Goal: Transaction & Acquisition: Purchase product/service

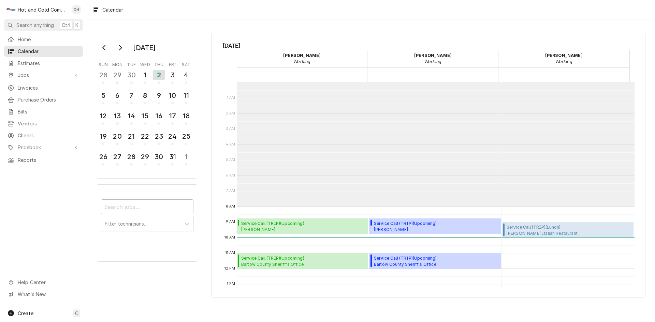
scroll to position [125, 0]
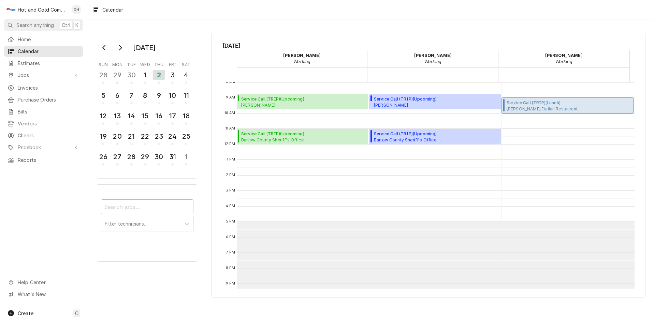
click at [538, 108] on span "Ippolito's Italian Restaurant Ippolito's Italian Restaurant (Swanee) / 350 Town…" at bounding box center [569, 108] width 125 height 5
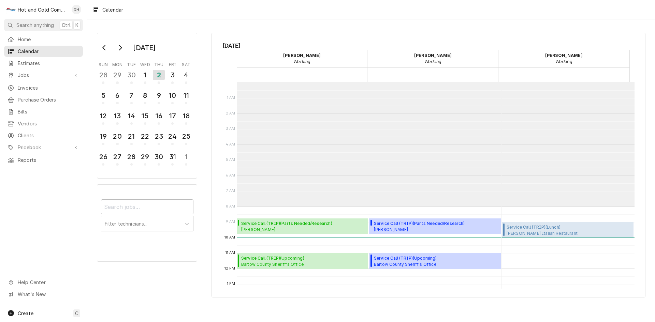
scroll to position [125, 0]
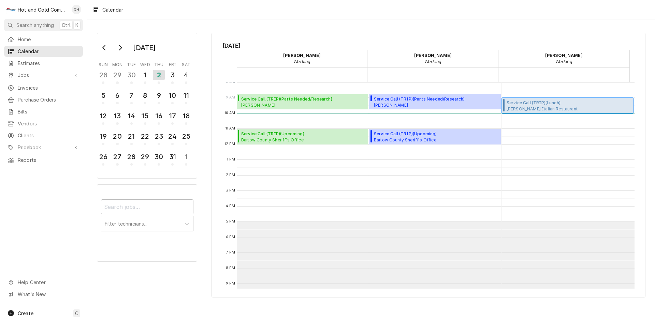
click at [568, 102] on span "Service Call (TRIP) ( Lunch )" at bounding box center [569, 103] width 125 height 6
click at [148, 77] on div "1" at bounding box center [145, 75] width 12 height 12
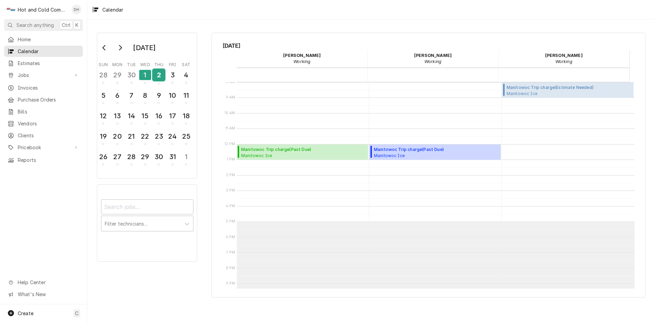
click at [159, 78] on div "2" at bounding box center [159, 75] width 12 height 12
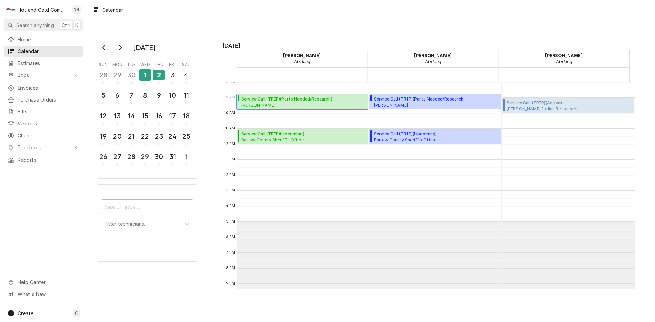
click at [296, 101] on span "Service Call (TRIP) ( Parts Needed/Research )" at bounding box center [297, 99] width 113 height 6
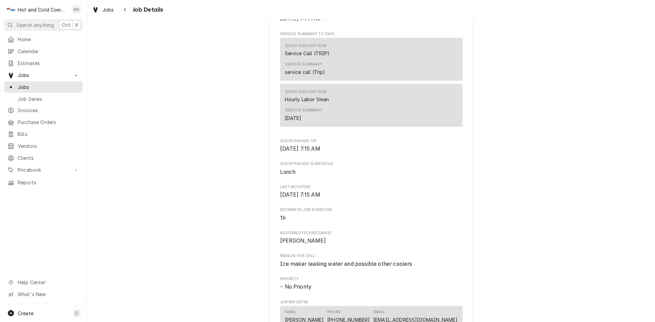
scroll to position [455, 0]
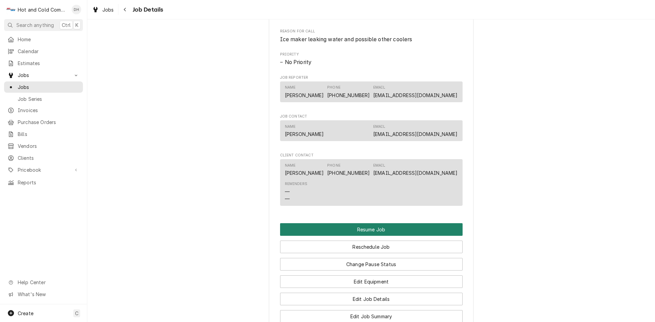
click at [378, 236] on button "Resume Job" at bounding box center [371, 229] width 182 height 13
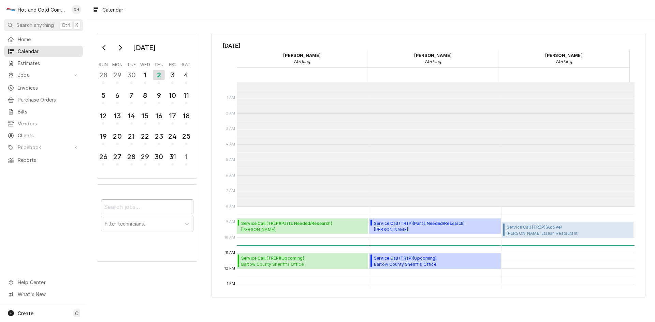
scroll to position [125, 0]
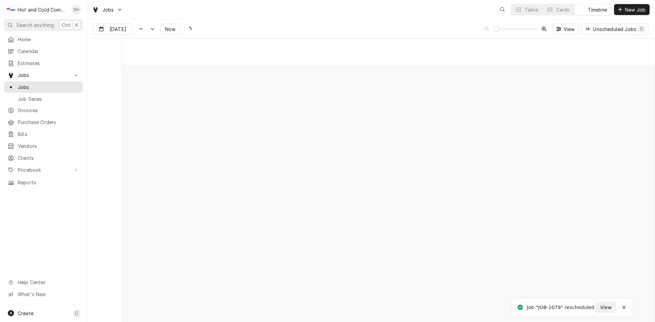
scroll to position [5339, 0]
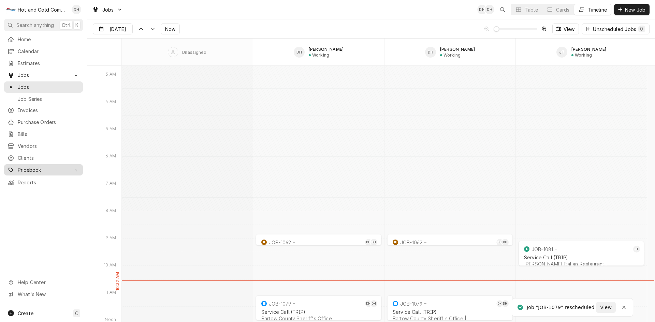
click at [30, 166] on span "Pricebook" at bounding box center [44, 169] width 52 height 7
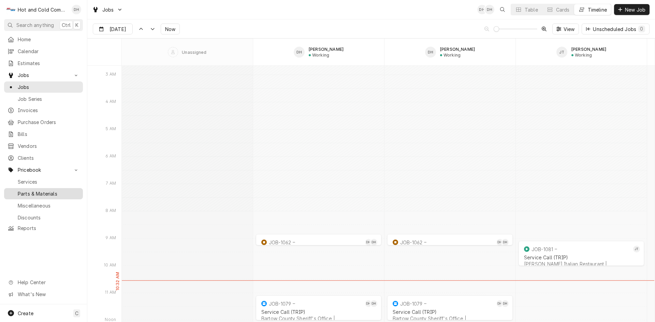
drag, startPoint x: 48, startPoint y: 188, endPoint x: 53, endPoint y: 189, distance: 4.8
click at [48, 190] on span "Parts & Materials" at bounding box center [49, 193] width 62 height 7
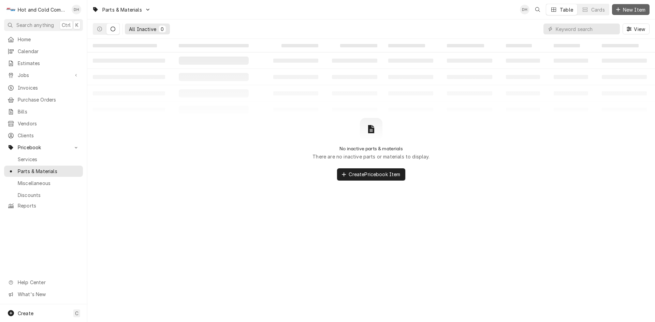
click at [628, 10] on span "New Item" at bounding box center [633, 9] width 25 height 7
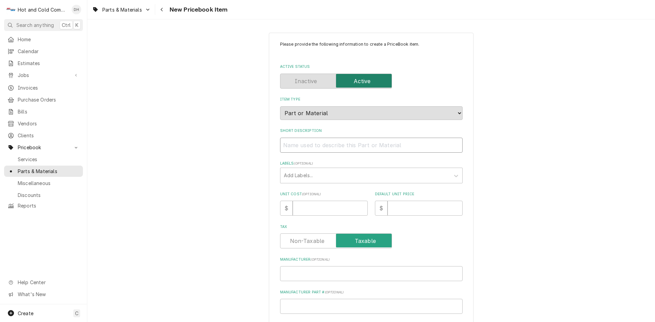
click at [296, 146] on input "Short Description" at bounding box center [371, 145] width 182 height 15
paste input "Manitowoc Ice 000008309 Control Board"
type textarea "x"
drag, startPoint x: 353, startPoint y: 145, endPoint x: 325, endPoint y: 147, distance: 28.1
click at [322, 148] on input "Manitowoc Ice 000008309 Control Board" at bounding box center [371, 145] width 182 height 15
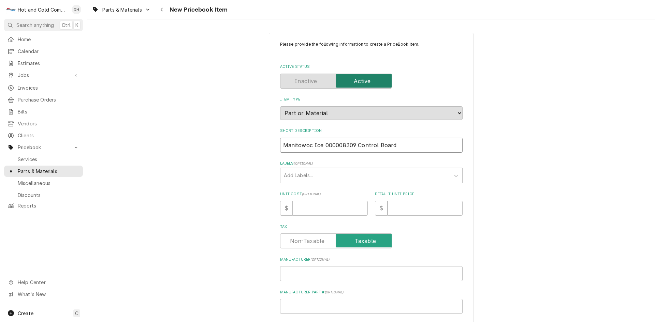
type input "Manitowoc Ice 000008309 Control Board"
click at [334, 305] on input "Manufacturer Part # ( optional )" at bounding box center [371, 306] width 182 height 15
paste input "000008309"
type textarea "x"
type input "000008309"
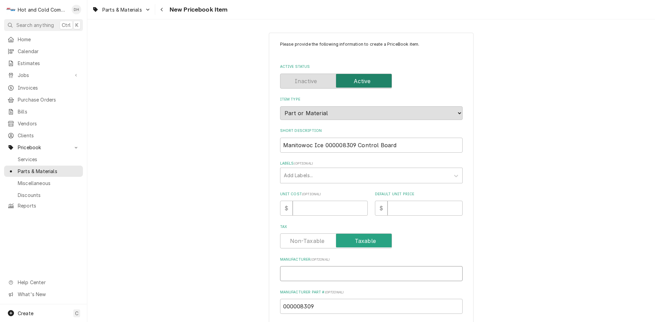
click at [305, 276] on input "Manufacturer ( optional )" at bounding box center [371, 273] width 182 height 15
type textarea "x"
type input "m"
type textarea "x"
type input "mA"
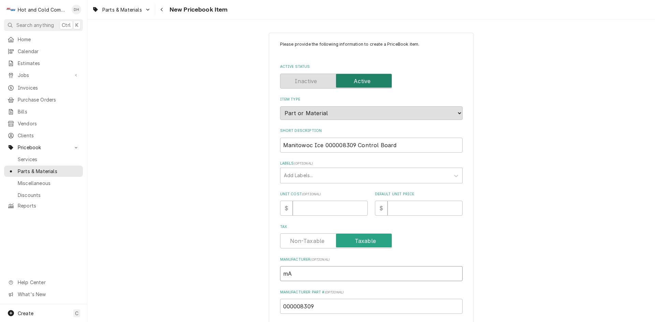
type textarea "x"
type input "mAN"
type textarea "x"
type input "mANI"
type textarea "x"
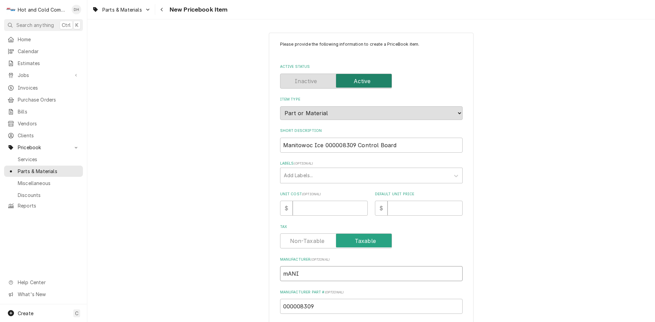
type input "mANIT"
type textarea "x"
type input "mANITO"
type textarea "x"
type input "mANITOW"
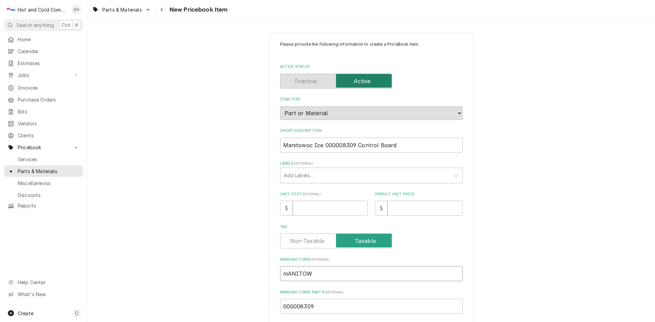
type textarea "x"
type input "mANITOWO"
type textarea "x"
type input "mANITOWOC"
type textarea "x"
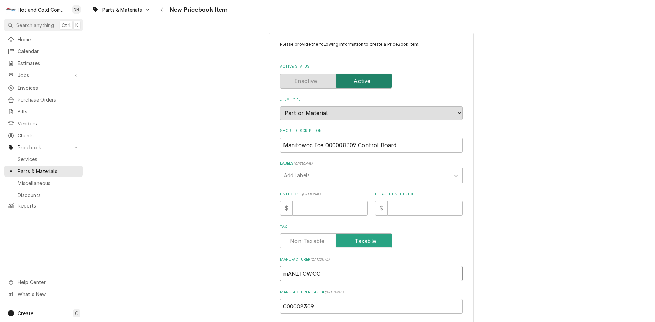
type input "mANITOWO"
type textarea "x"
type input "mANITOW"
type textarea "x"
type input "mANITO"
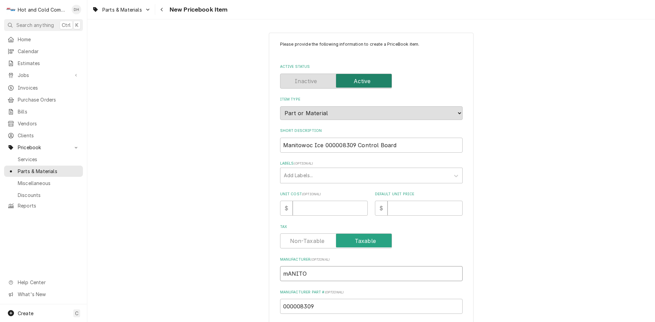
type textarea "x"
type input "mANIT"
type textarea "x"
type input "mANI"
type textarea "x"
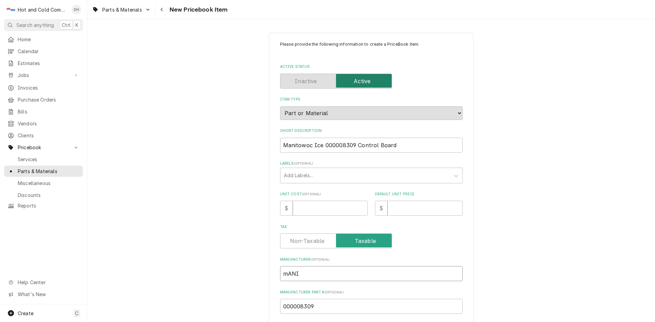
type input "mAN"
type textarea "x"
type input "mA"
type textarea "x"
type input "m"
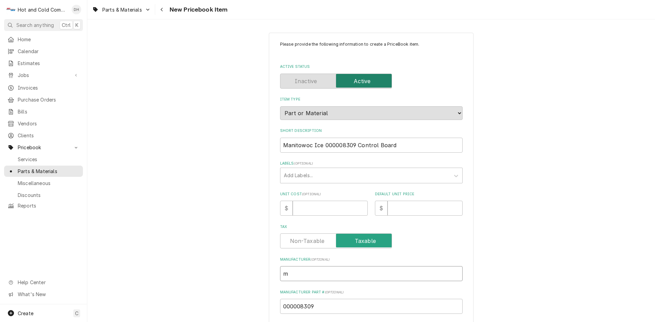
type textarea "x"
type input "M"
type textarea "x"
type input "Ma"
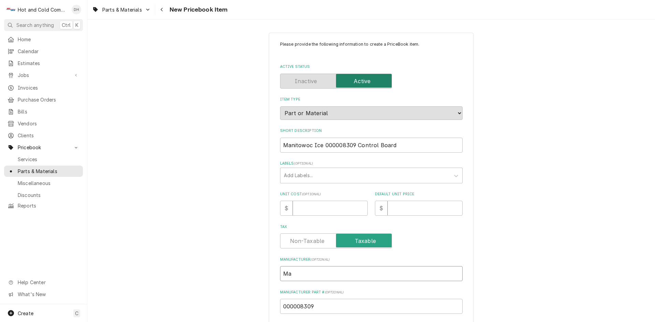
type textarea "x"
type input "Man"
type textarea "x"
type input "Mani"
type textarea "x"
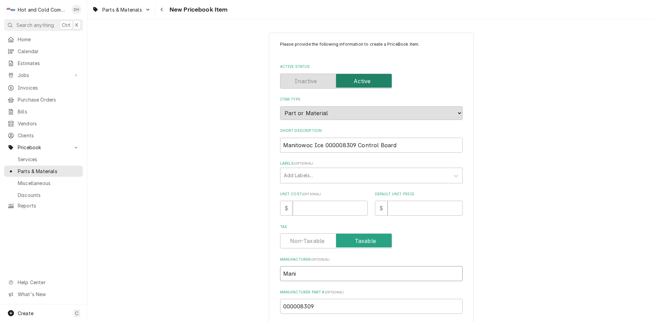
type input "Manit"
type textarea "x"
type input "Manito"
type textarea "x"
type input "Manitow"
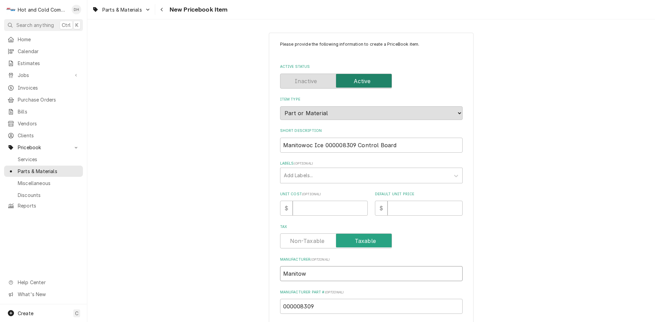
type textarea "x"
type input "Manitowo"
type textarea "x"
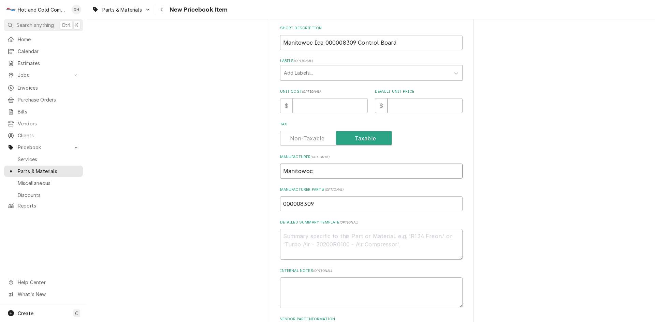
scroll to position [161, 0]
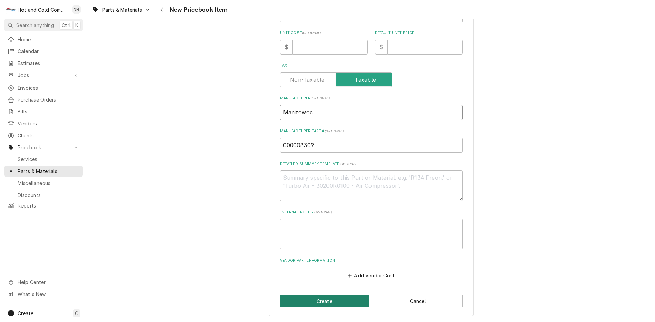
type input "Manitowoc"
click at [328, 302] on button "Create" at bounding box center [324, 301] width 89 height 13
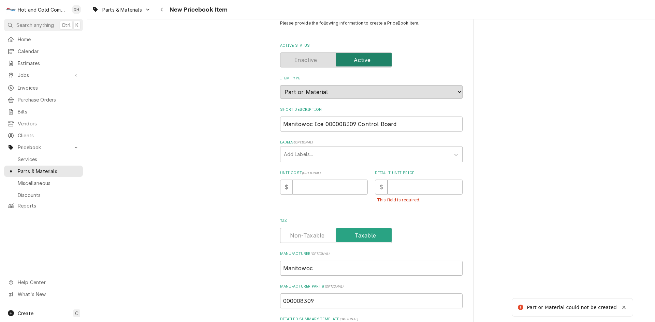
scroll to position [0, 0]
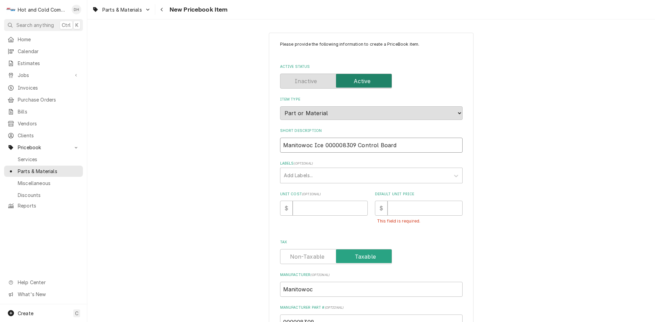
click at [352, 144] on input "Manitowoc Ice 000008309 Control Board" at bounding box center [371, 145] width 182 height 15
type textarea "x"
type input "Manitowoc Ice 00000830 Control Board"
type textarea "x"
type input "Manitowoc Ice 0000083 Control Board"
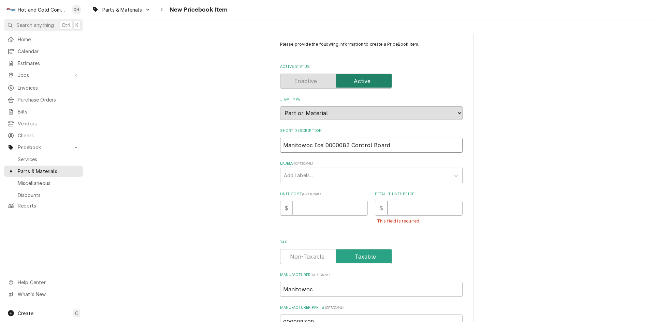
type textarea "x"
type input "Manitowoc Ice 000008 Control Board"
type textarea "x"
type input "Manitowoc Ice 00000 Control Board"
type textarea "x"
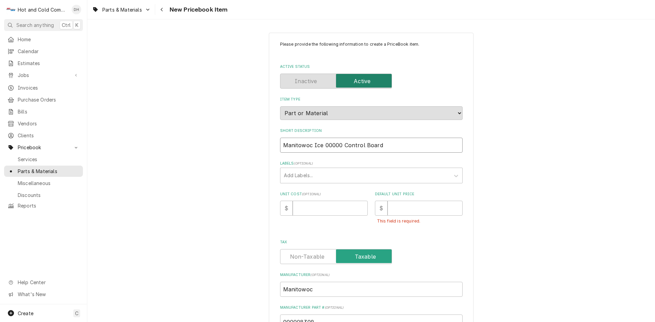
type input "Manitowoc Ice 0000 Control Board"
type textarea "x"
type input "Manitowoc Ice 000 Control Board"
type textarea "x"
type input "Manitowoc Ice 00 Control Board"
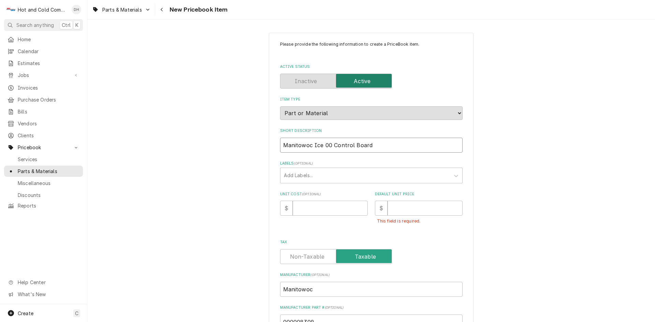
type textarea "x"
type input "Manitowoc Ice 0 Control Board"
type textarea "x"
type input "Manitowoc Ice Control Board"
type textarea "x"
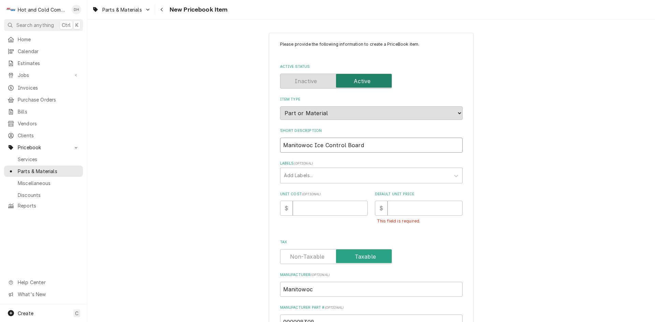
type input "Manitowoc Ice Control Board"
click at [314, 207] on input "Unit Cost ( optional )" at bounding box center [330, 208] width 75 height 15
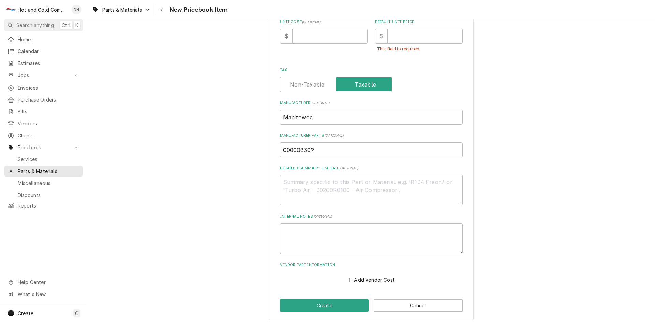
scroll to position [177, 0]
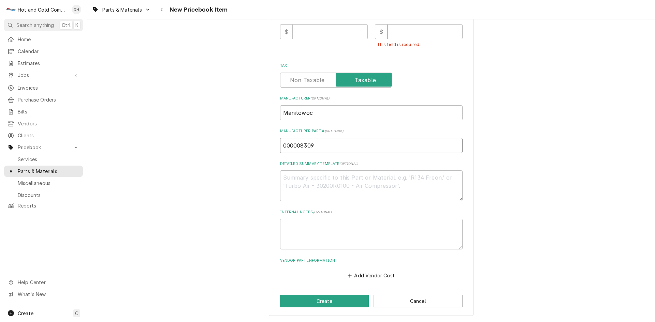
drag, startPoint x: 325, startPoint y: 144, endPoint x: 264, endPoint y: 138, distance: 61.0
click at [264, 138] on div "Please provide the following information to create a PriceBook item. Active Sta…" at bounding box center [371, 86] width 568 height 472
click at [401, 170] on div "Detailed Summary Template ( optional )" at bounding box center [371, 181] width 182 height 40
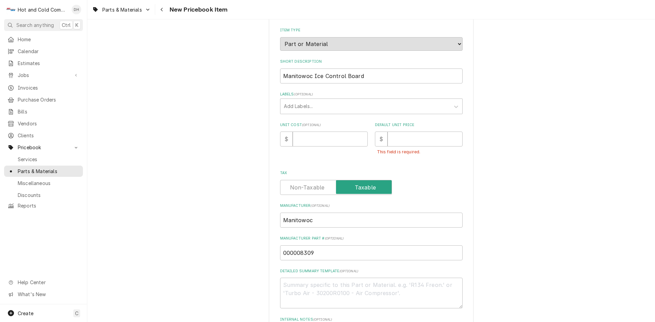
scroll to position [63, 0]
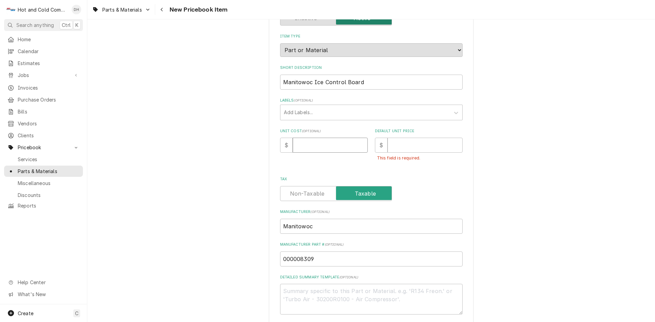
click at [330, 145] on input "Unit Cost ( optional )" at bounding box center [330, 145] width 75 height 15
type textarea "x"
type input "5"
type textarea "x"
type input "55"
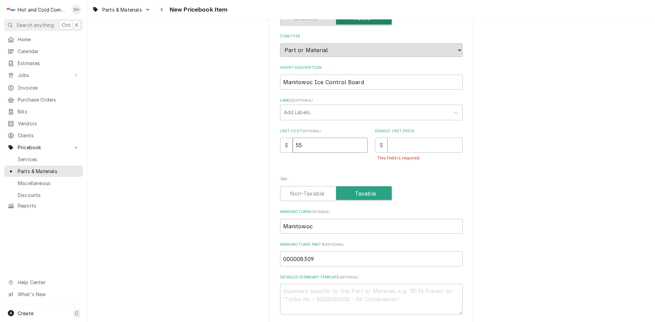
type textarea "x"
type input "559"
type textarea "x"
type input "559.3"
type textarea "x"
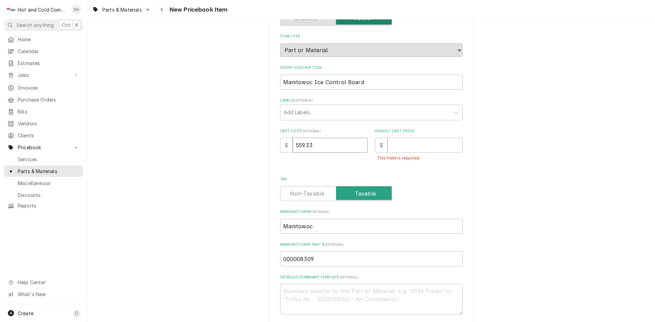
type input "559.33"
click at [436, 145] on input "Default Unit Price" at bounding box center [424, 145] width 75 height 15
type textarea "x"
type input "9"
type textarea "x"
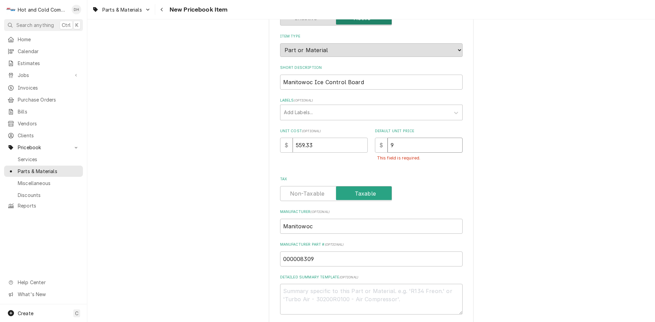
type input "93"
type textarea "x"
type input "934"
type textarea "x"
type input "934.0"
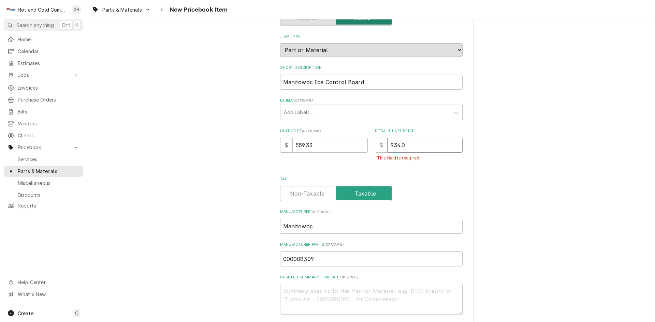
type textarea "x"
type input "934.08"
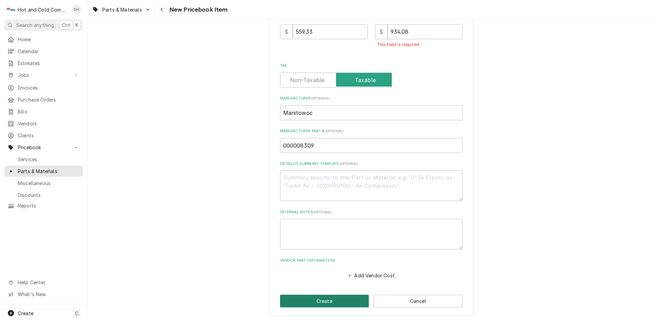
click at [325, 303] on button "Create" at bounding box center [324, 301] width 89 height 13
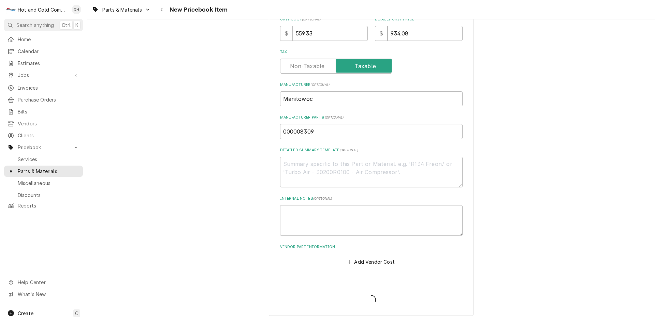
type textarea "x"
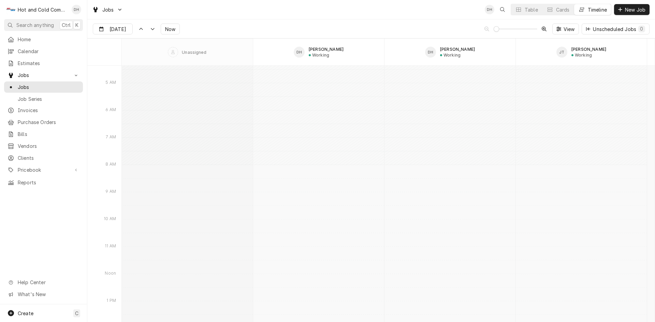
scroll to position [5451, 0]
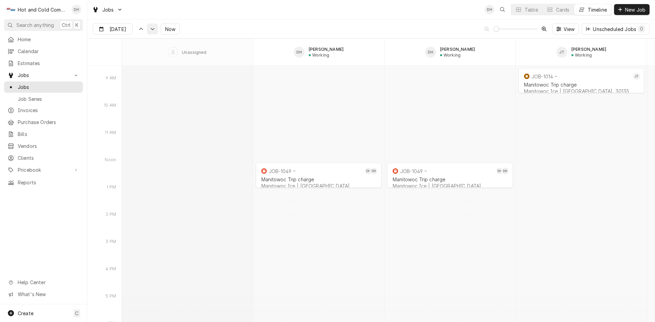
click at [150, 30] on icon "Dynamic Content Wrapper" at bounding box center [152, 29] width 5 height 3
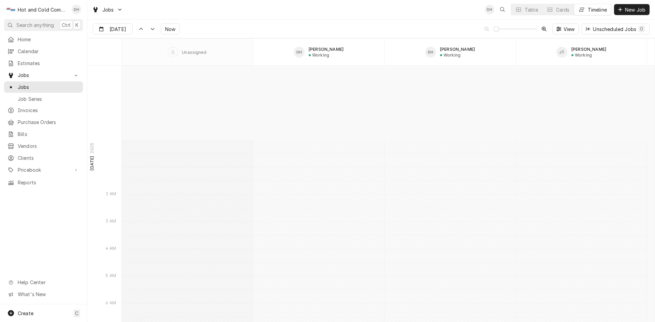
scroll to position [5945, 0]
type input "Oct 2"
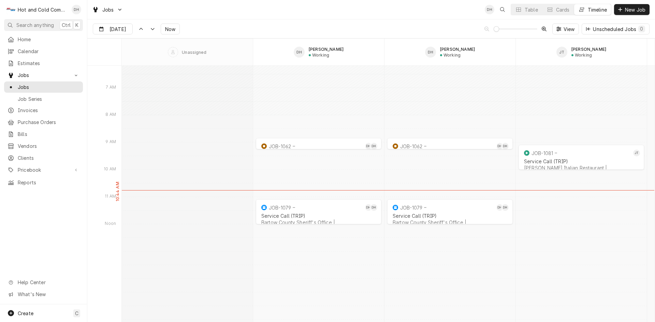
scroll to position [6059, 0]
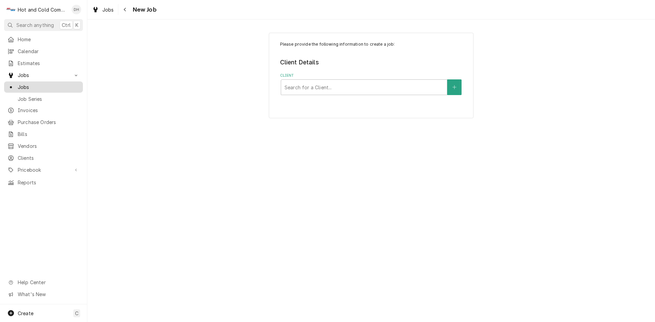
click at [26, 84] on span "Jobs" at bounding box center [49, 87] width 62 height 7
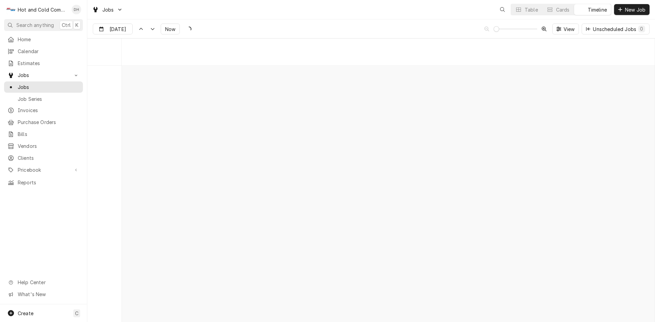
scroll to position [5342, 0]
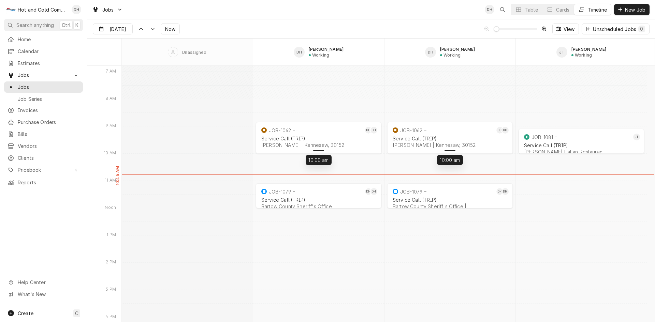
drag, startPoint x: 319, startPoint y: 131, endPoint x: 319, endPoint y: 151, distance: 20.1
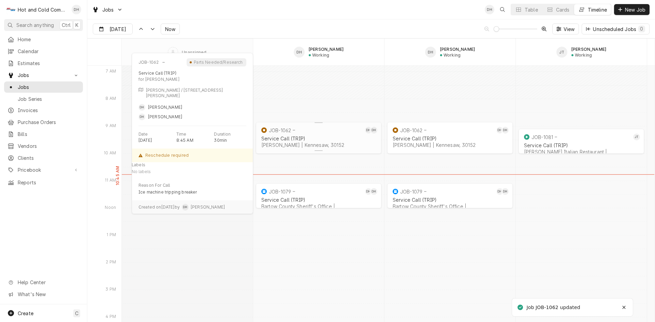
click at [333, 137] on div "Service Call (TRIP)" at bounding box center [318, 139] width 115 height 6
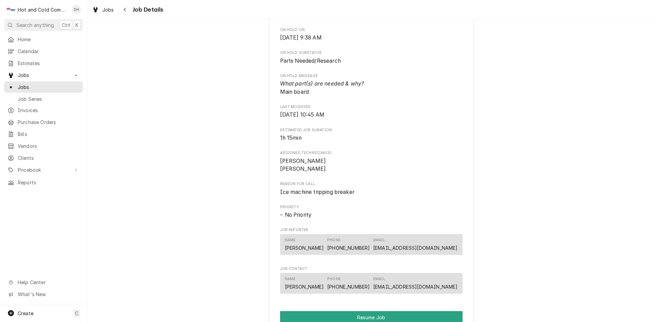
scroll to position [455, 0]
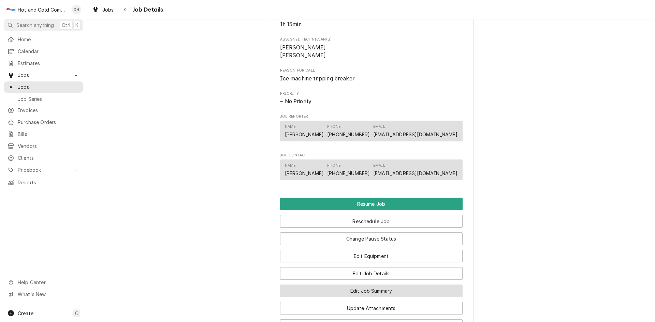
click at [389, 297] on button "Edit Job Summary" at bounding box center [371, 291] width 182 height 13
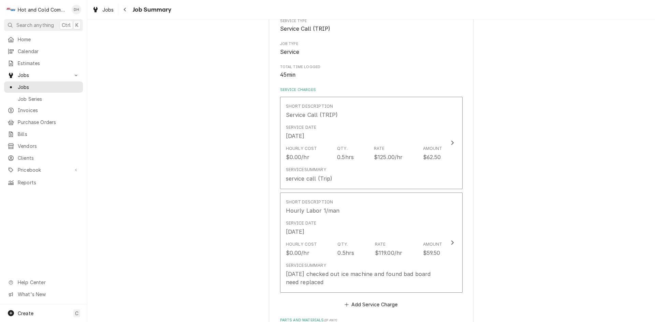
scroll to position [114, 0]
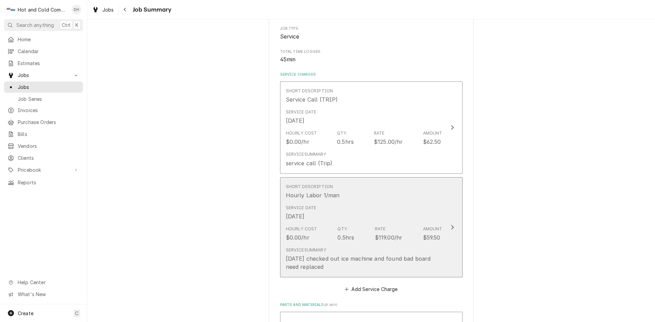
click at [409, 208] on div "Service Date [DATE]" at bounding box center [364, 212] width 157 height 21
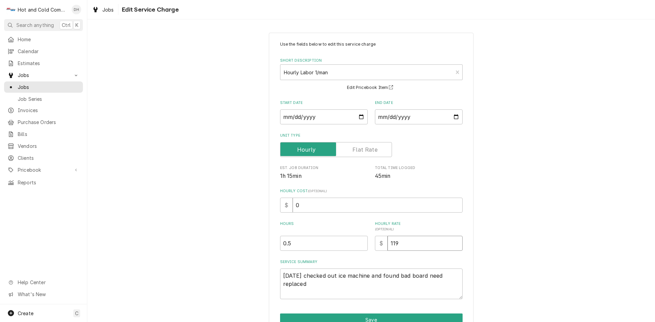
click at [414, 247] on input "119" at bounding box center [424, 243] width 75 height 15
type textarea "x"
type input "11"
type textarea "x"
type input "1"
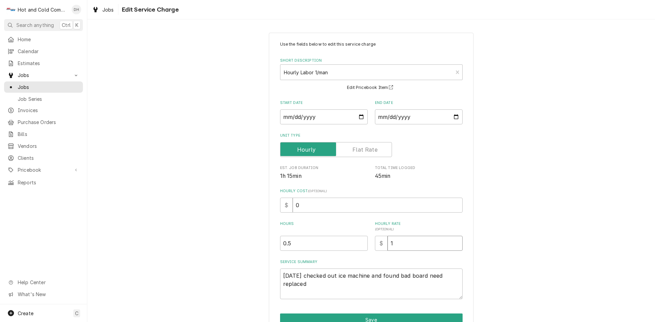
type textarea "x"
type input "12"
type textarea "x"
type input "125"
drag, startPoint x: 316, startPoint y: 241, endPoint x: 321, endPoint y: 243, distance: 5.2
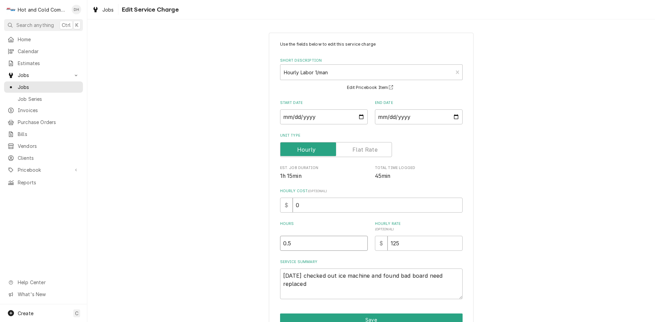
click at [318, 242] on input "0.5" at bounding box center [324, 243] width 88 height 15
type textarea "x"
type input "0"
type textarea "x"
type input "0.7"
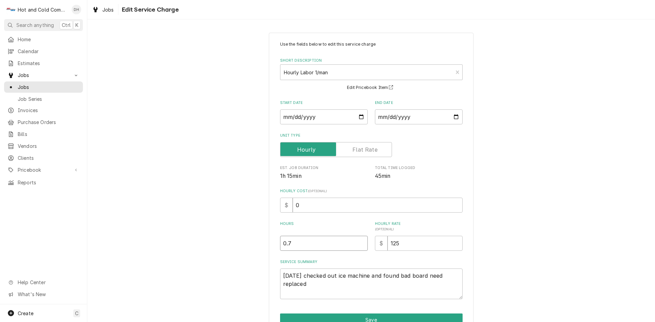
type textarea "x"
type input "0.75"
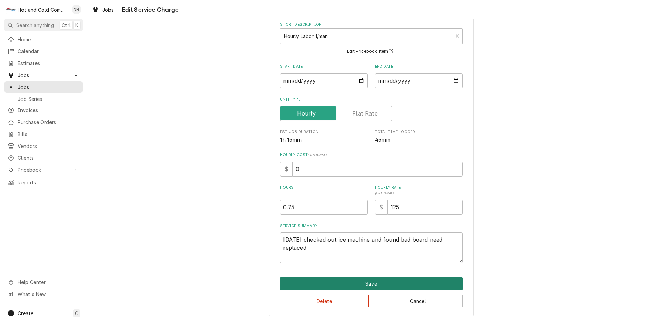
click at [367, 280] on button "Save" at bounding box center [371, 284] width 182 height 13
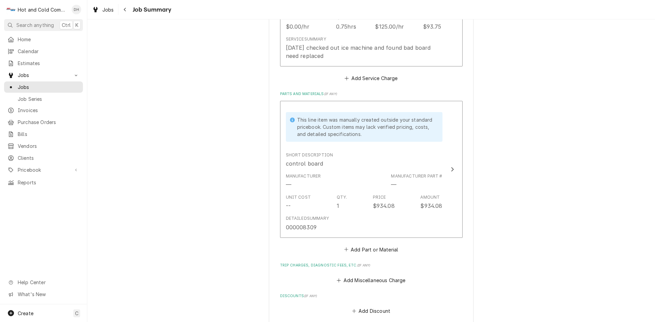
scroll to position [341, 0]
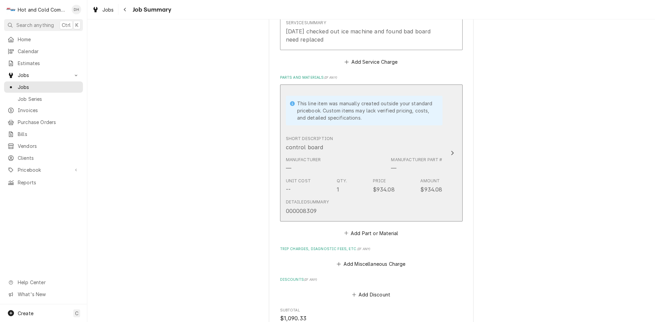
click at [437, 126] on div "This line item was manually created outside your standard pricebook. Custom ite…" at bounding box center [364, 110] width 157 height 39
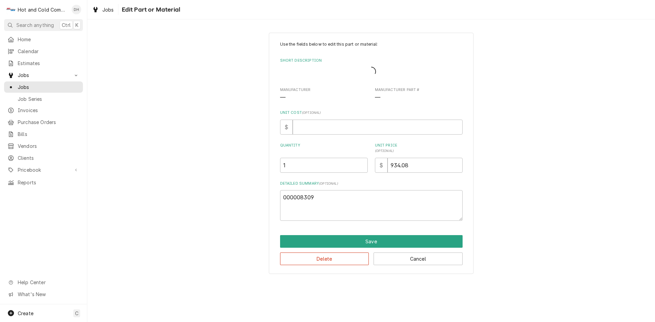
type textarea "x"
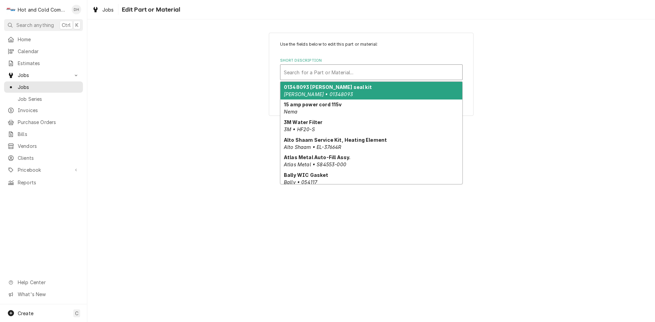
click at [307, 72] on div "Short Description" at bounding box center [371, 72] width 175 height 12
type input "M"
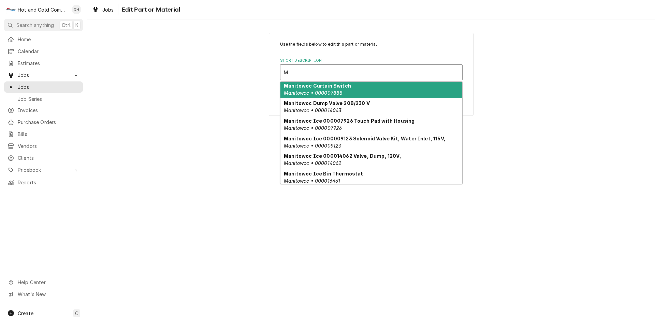
scroll to position [688, 0]
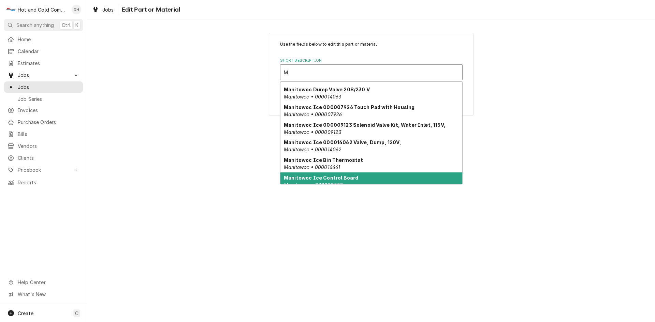
click at [369, 173] on div "Manitowoc Ice Control Board Manitowoc • 000008309" at bounding box center [371, 182] width 182 height 18
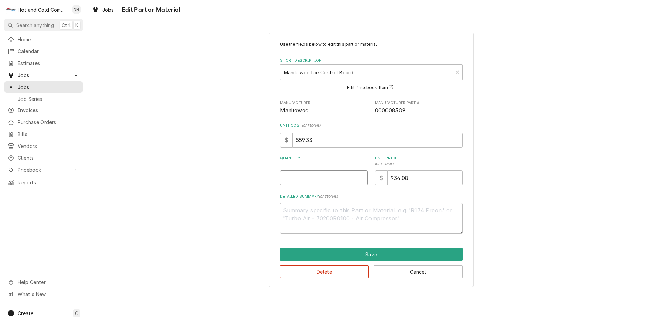
click at [323, 178] on input "Quantity" at bounding box center [324, 178] width 88 height 15
type textarea "x"
type input "1"
click at [370, 254] on button "Save" at bounding box center [371, 254] width 182 height 13
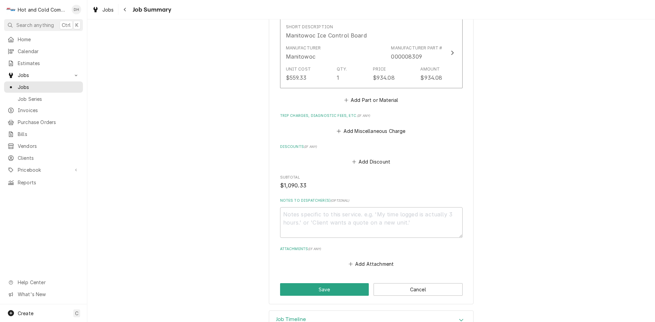
scroll to position [429, 0]
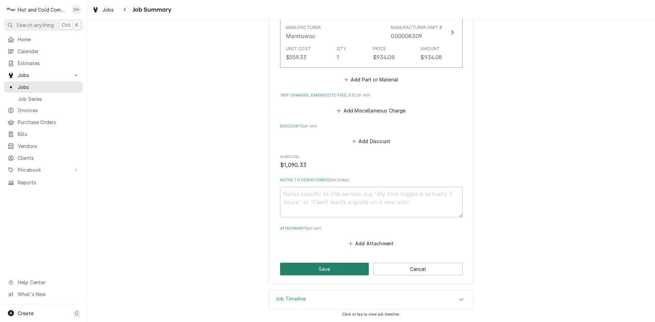
click at [322, 267] on button "Save" at bounding box center [324, 269] width 89 height 13
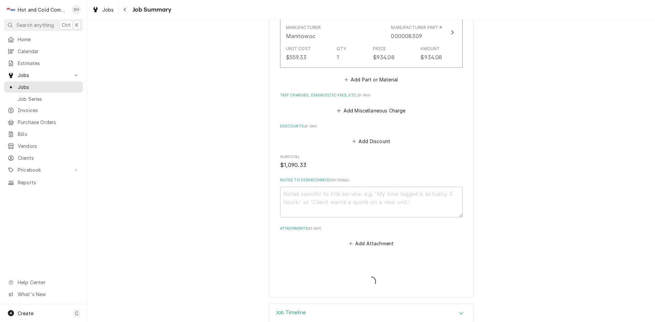
type textarea "x"
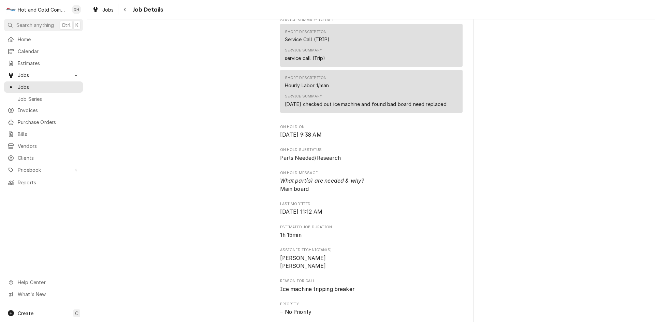
scroll to position [569, 0]
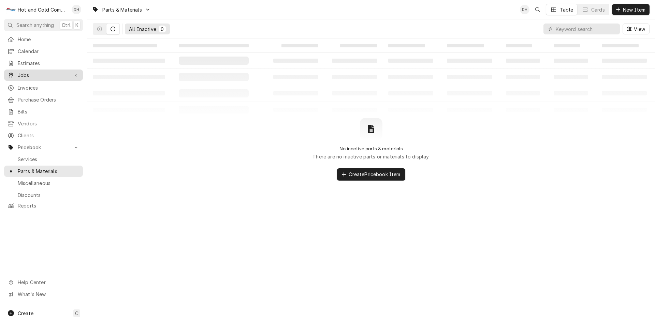
click at [32, 75] on span "Jobs" at bounding box center [44, 75] width 52 height 7
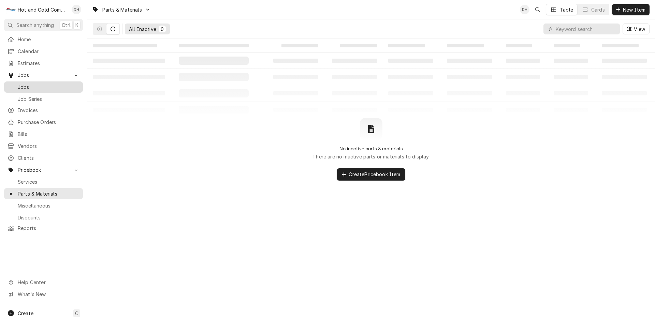
click at [30, 85] on span "Jobs" at bounding box center [49, 87] width 62 height 7
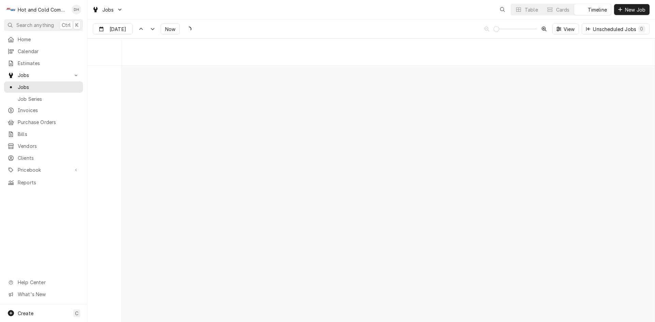
scroll to position [5342, 0]
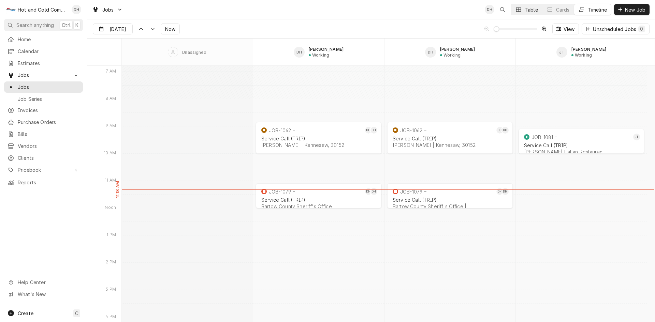
click at [529, 10] on div "Table" at bounding box center [531, 9] width 13 height 7
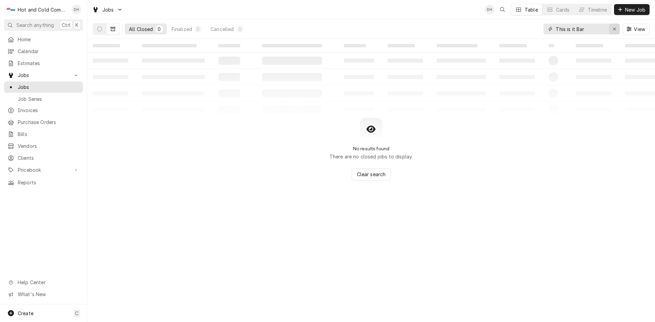
click at [614, 29] on icon "Erase input" at bounding box center [614, 29] width 3 height 3
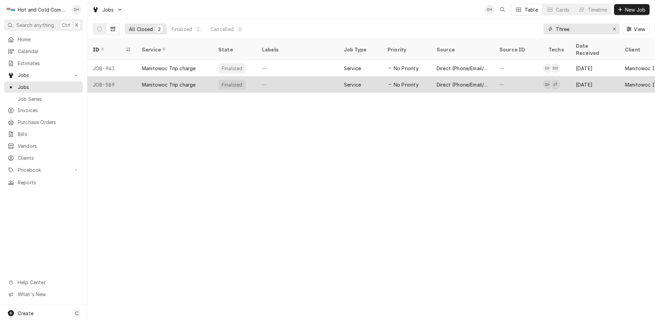
type input "Three"
click at [304, 76] on div "—" at bounding box center [298, 84] width 82 height 16
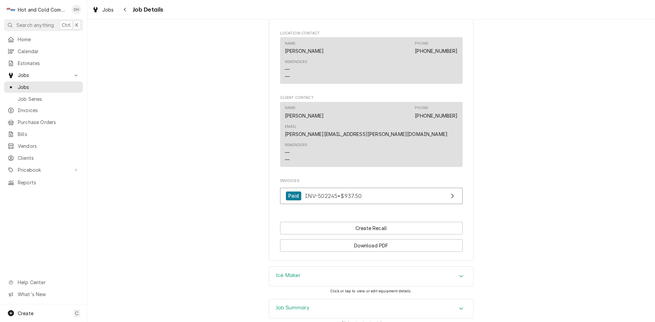
scroll to position [517, 0]
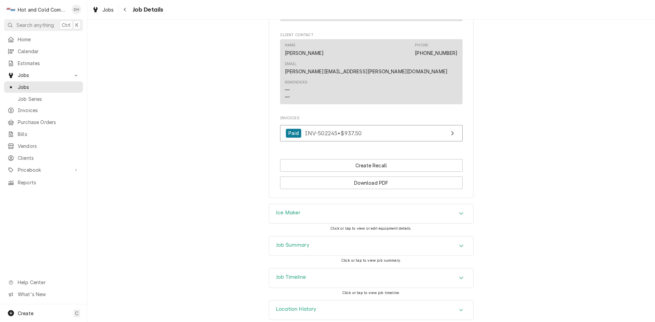
click at [459, 243] on icon "Accordion Header" at bounding box center [461, 245] width 5 height 5
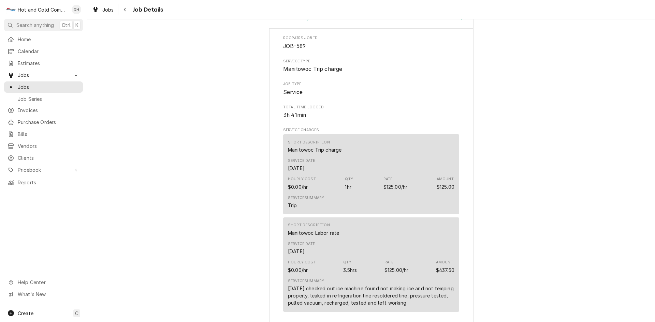
scroll to position [404, 0]
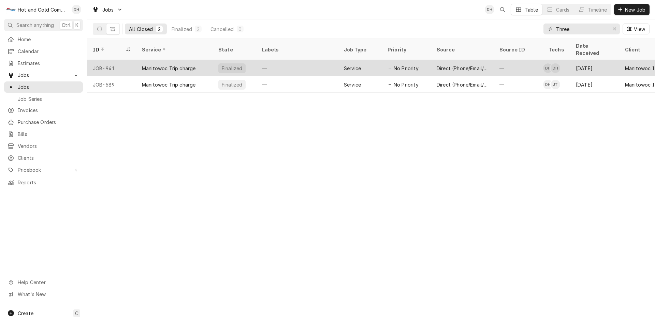
click at [319, 60] on div "—" at bounding box center [298, 68] width 82 height 16
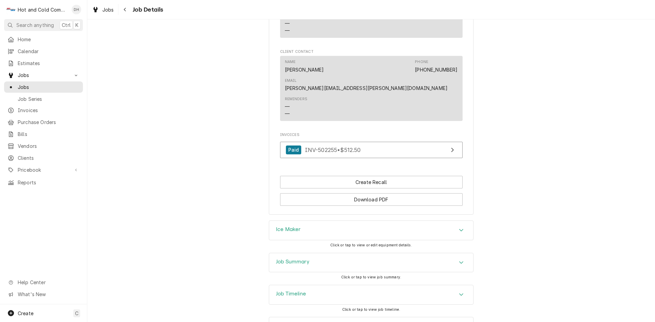
scroll to position [517, 0]
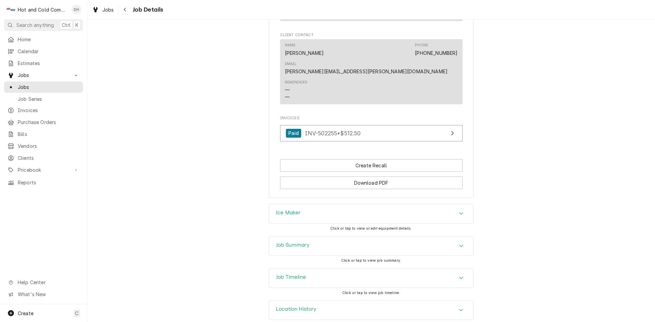
click at [428, 237] on div "Job Summary" at bounding box center [371, 246] width 204 height 19
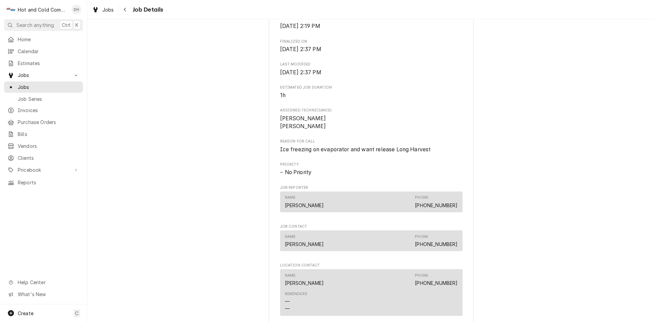
scroll to position [0, 0]
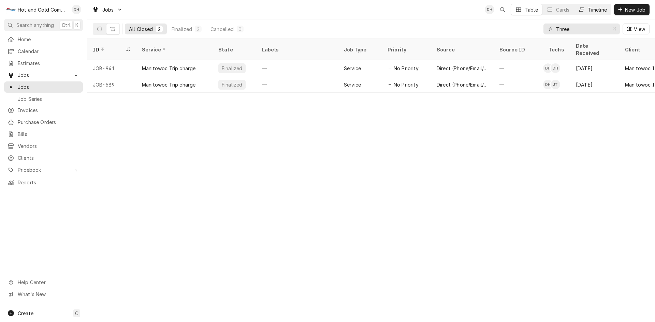
click at [601, 8] on div "Timeline" at bounding box center [597, 9] width 19 height 7
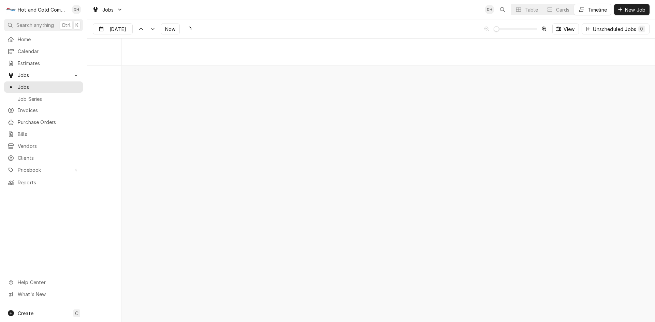
scroll to position [5342, 0]
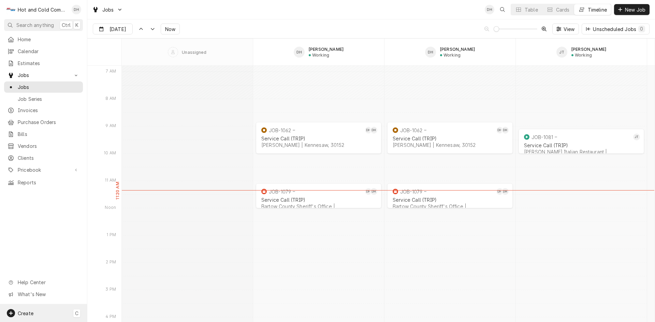
click at [22, 316] on span "Create" at bounding box center [26, 314] width 16 height 6
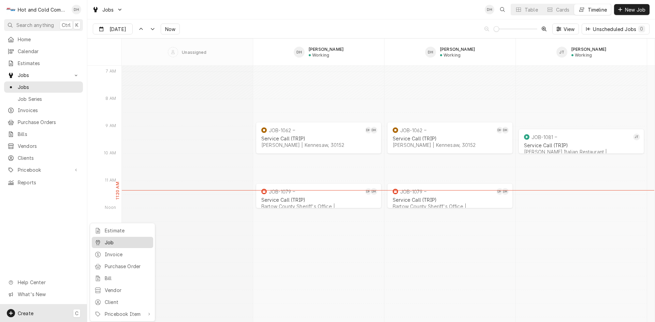
click at [118, 242] on div "Job" at bounding box center [128, 242] width 46 height 7
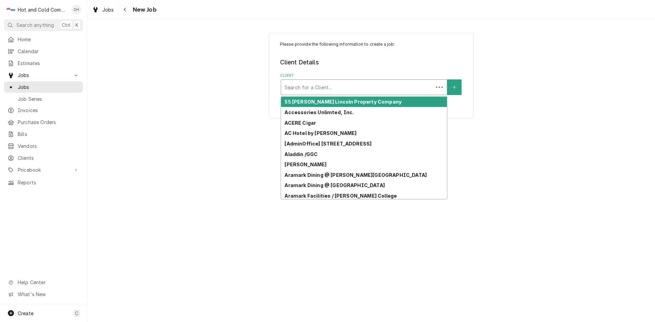
click at [371, 90] on div "Client" at bounding box center [356, 87] width 145 height 12
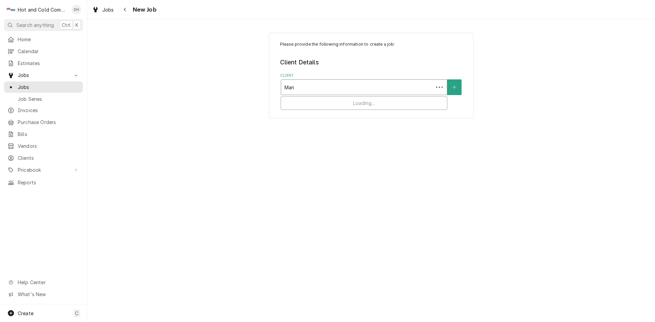
type input "Mani"
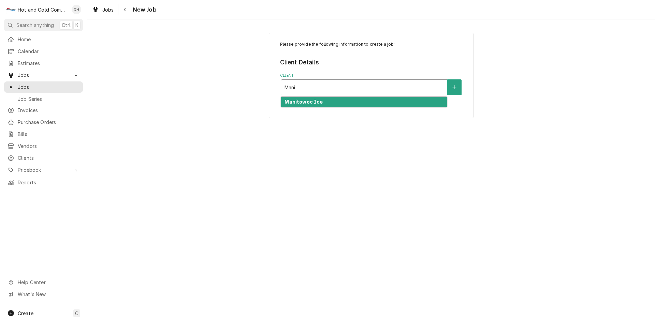
click at [315, 101] on strong "Manitowoc Ice" at bounding box center [303, 102] width 38 height 6
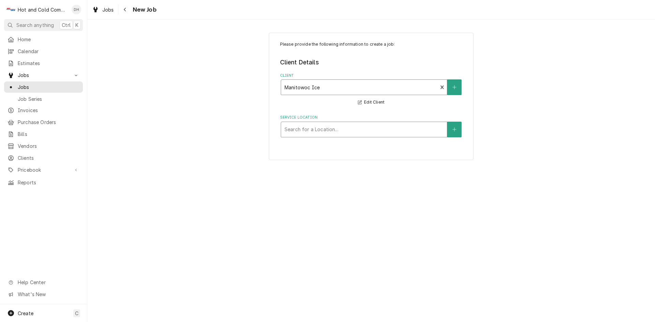
click at [424, 128] on div "Service Location" at bounding box center [363, 129] width 159 height 12
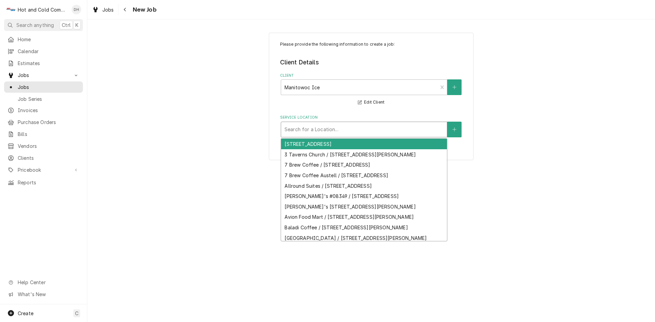
type input "T"
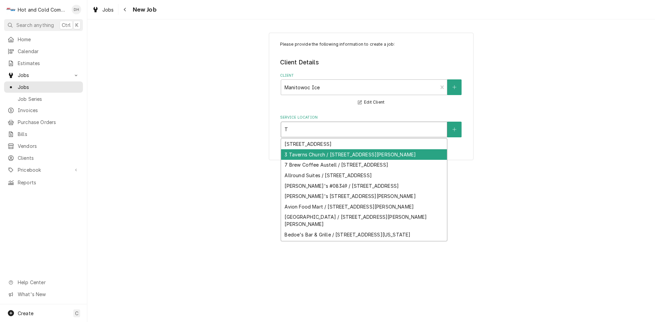
click at [393, 160] on div "3 Taverns Church / 3575 Acworth Due West Rd, Acworth, GA 30101" at bounding box center [364, 154] width 166 height 11
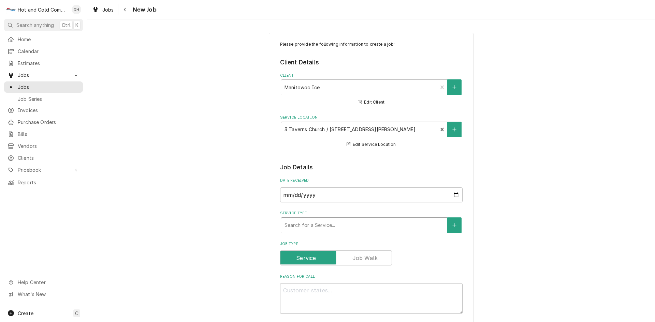
click at [378, 223] on div "Service Type" at bounding box center [363, 225] width 159 height 12
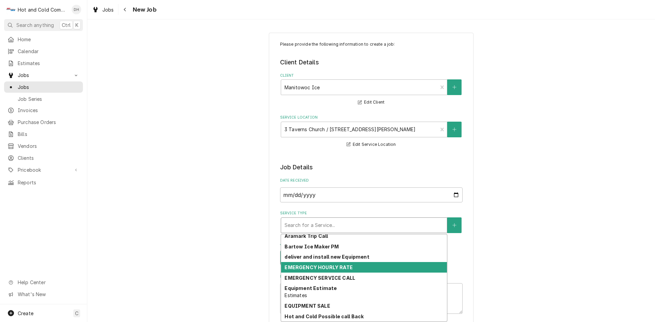
scroll to position [129, 0]
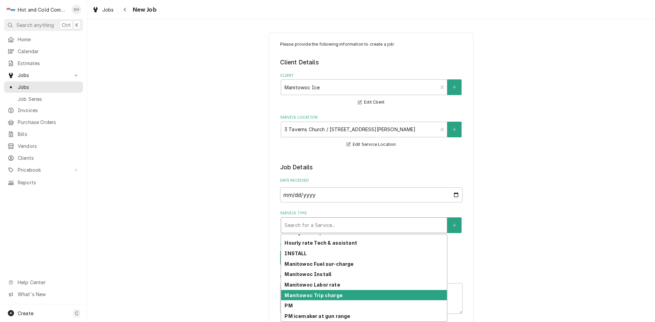
click at [337, 296] on div "Manitowoc Trip charge" at bounding box center [364, 295] width 166 height 11
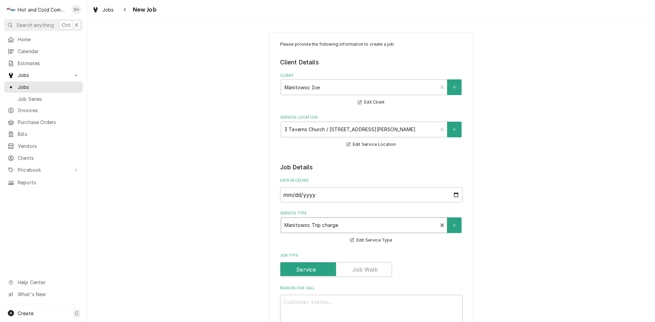
scroll to position [114, 0]
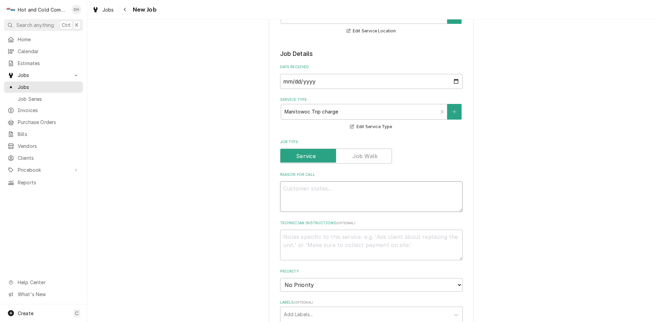
click at [313, 187] on textarea "Reason For Call" at bounding box center [371, 196] width 182 height 31
type textarea "x"
type textarea "s"
type textarea "x"
type textarea "so"
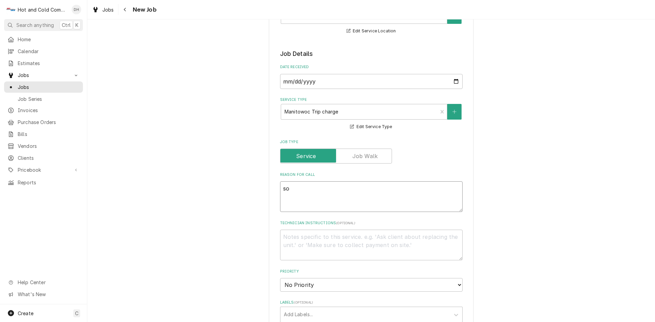
type textarea "x"
type textarea "sol"
type textarea "x"
type textarea "soli"
type textarea "x"
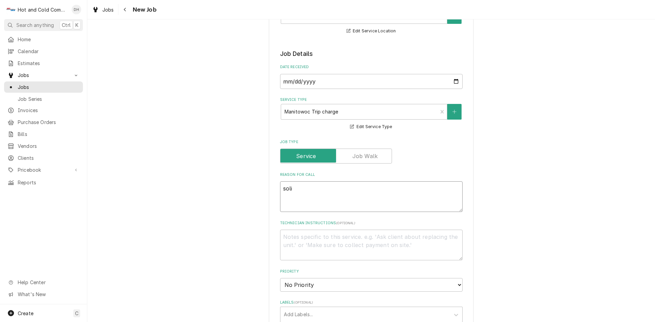
type textarea "solid"
type textarea "x"
type textarea "solid"
type textarea "x"
type textarea "solid i"
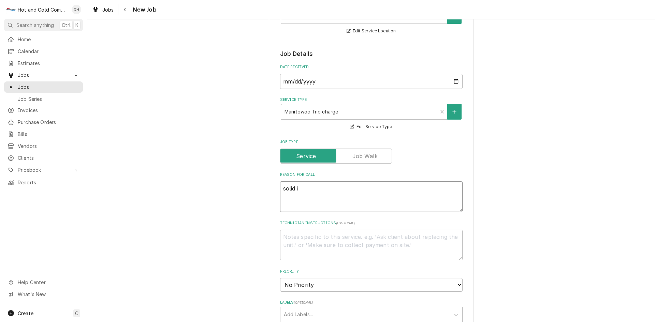
type textarea "x"
type textarea "solid ic"
type textarea "x"
type textarea "solid ice"
type textarea "x"
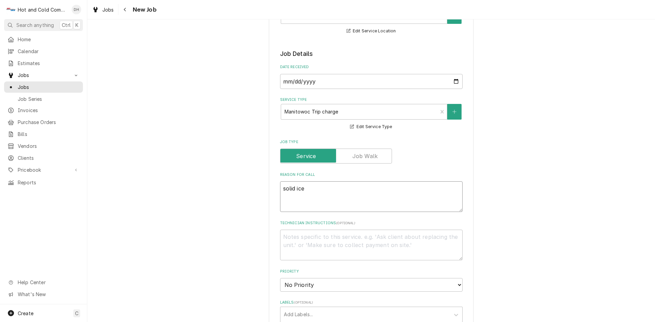
type textarea "solid ice"
type textarea "x"
type textarea "solid ice o"
type textarea "x"
type textarea "solid ice on"
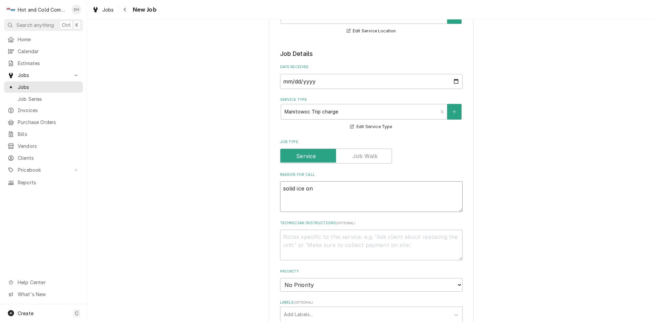
type textarea "x"
type textarea "solid ice on"
type textarea "x"
type textarea "solid ice on e"
type textarea "x"
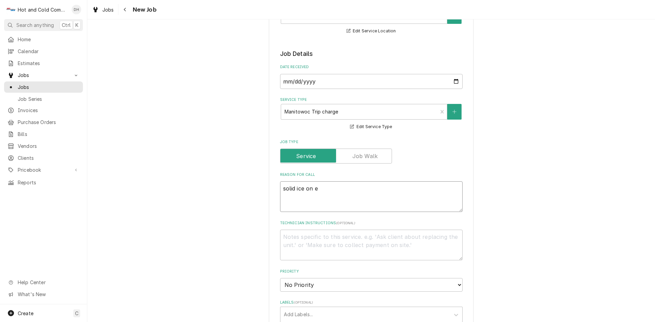
type textarea "solid ice on ev"
type textarea "x"
type textarea "solid ice on evp"
type textarea "x"
type textarea "solid ice on evpo"
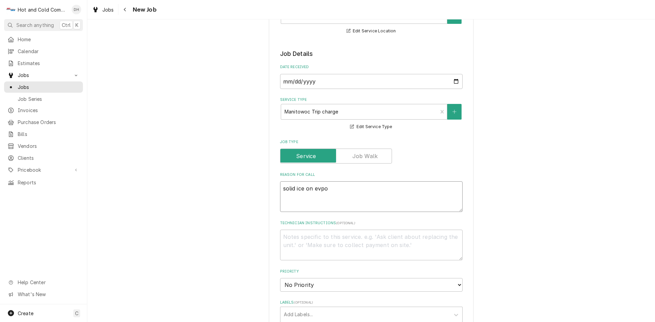
type textarea "x"
type textarea "solid ice on evpor"
type textarea "x"
type textarea "solid ice on evpora"
type textarea "x"
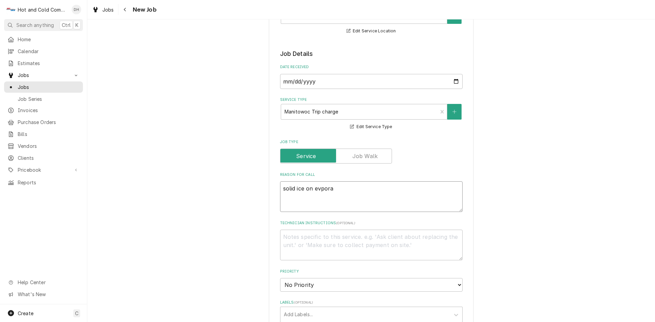
type textarea "solid ice on evporat"
type textarea "x"
type textarea "solid ice on evporato"
type textarea "x"
type textarea "solid ice on evporator"
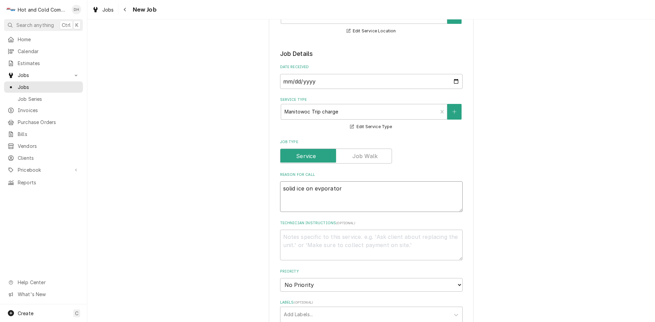
type textarea "x"
type textarea "solid ice on evporator"
type textarea "x"
type textarea "solid ice on evporator s"
type textarea "x"
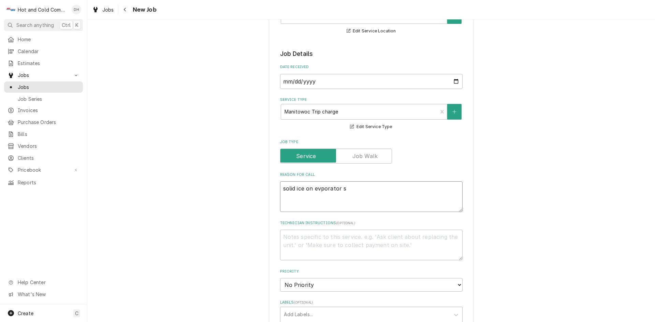
type textarea "solid ice on evporator sh"
type textarea "x"
type textarea "solid ice on evporator sho"
type textarea "x"
type textarea "solid ice on evporator show"
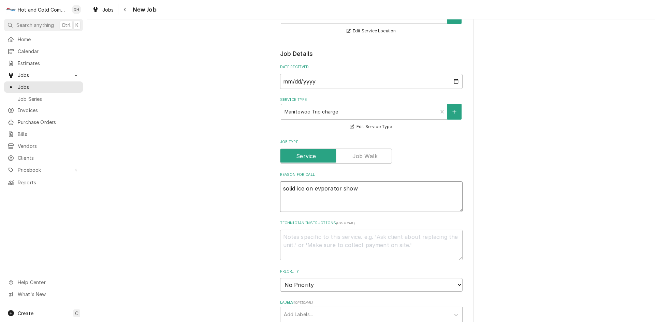
type textarea "x"
type textarea "solid ice on evporator showi"
type textarea "x"
type textarea "solid ice on evporator showin"
type textarea "x"
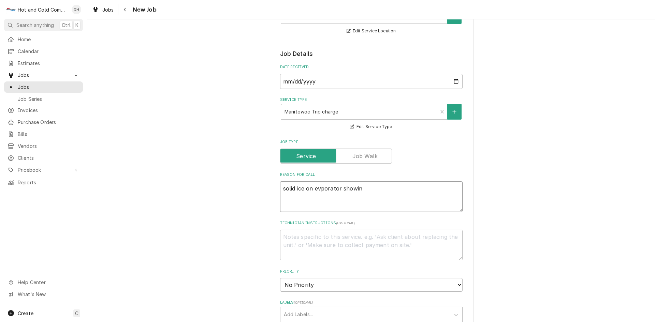
type textarea "solid ice on evporator showing"
type textarea "x"
type textarea "solid ice on evporator showing"
type textarea "x"
type textarea "solid ice on evporator showing l"
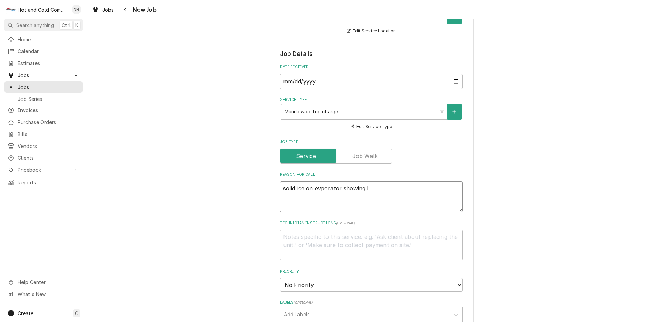
type textarea "x"
type textarea "solid ice on evporator showing lo"
type textarea "x"
type textarea "solid ice on evporator showing lon"
type textarea "x"
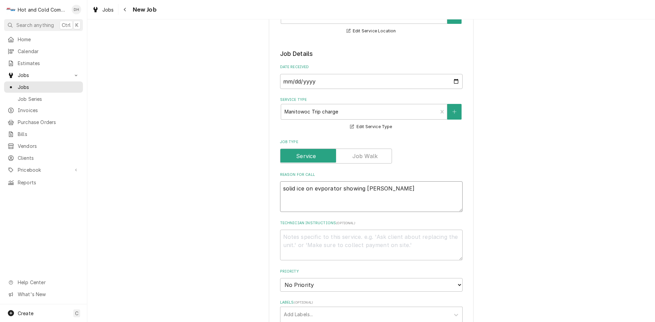
type textarea "solid ice on evporator showing long"
type textarea "x"
type textarea "solid ice on evporator showing long"
type textarea "x"
type textarea "solid ice on evporator showing long h"
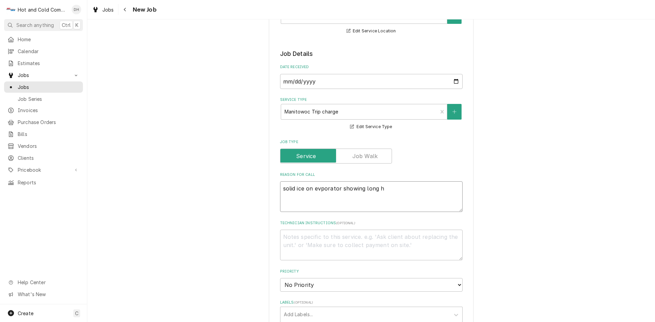
type textarea "x"
type textarea "solid ice on evporator showing long ha"
type textarea "x"
type textarea "solid ice on evporator showing long har"
type textarea "x"
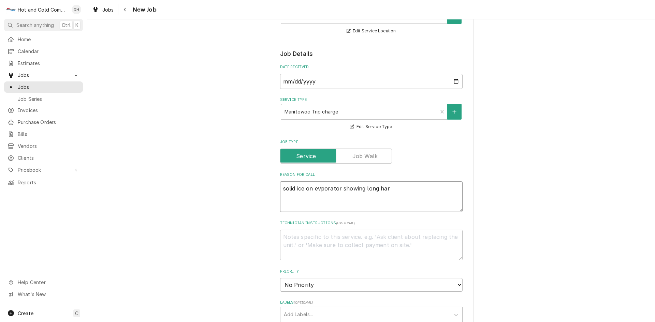
type textarea "solid ice on evporator showing long harv"
type textarea "x"
type textarea "solid ice on evporator showing long harve"
type textarea "x"
type textarea "solid ice on evporator showing long harves"
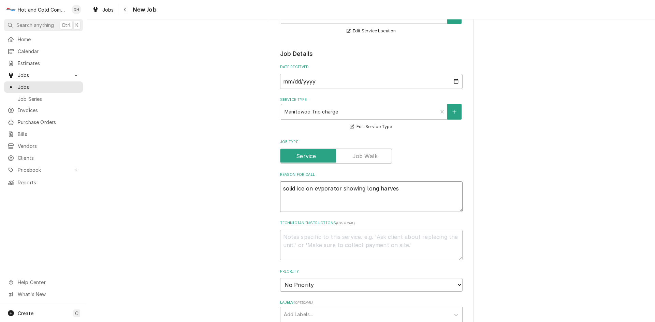
type textarea "x"
type textarea "solid ice on evporator showing long harvest"
type textarea "x"
type textarea "solid ice on evporator showing long harvest"
type textarea "x"
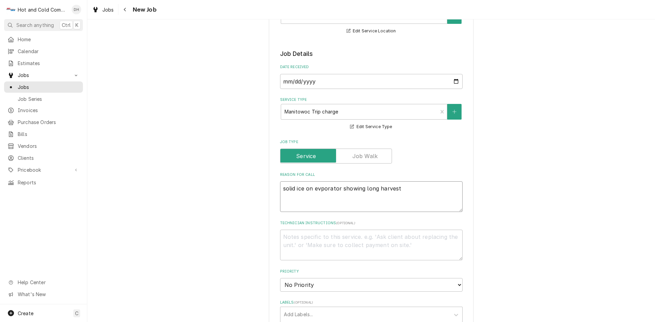
type textarea "solid ice on evaporator showing long harvest"
click at [422, 193] on textarea "solid ice on evaporator showing long harvest" at bounding box center [371, 196] width 182 height 31
type textarea "x"
type textarea "solid ice on evaporator showing long harvest w"
type textarea "x"
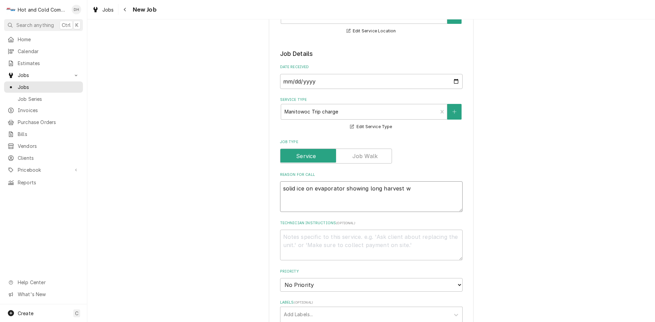
type textarea "solid ice on evaporator showing long harvest we"
type textarea "x"
type textarea "solid ice on evaporator showing long harvest we"
type textarea "x"
type textarea "solid ice on evaporator showing long harvest we h"
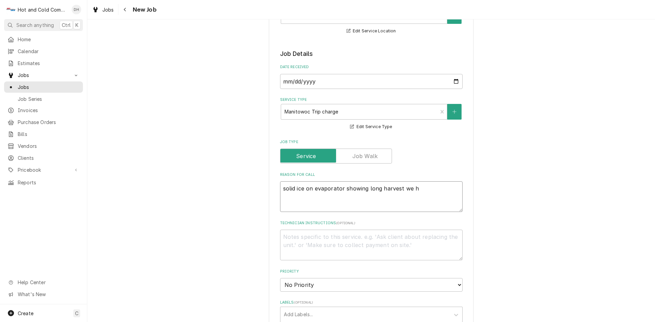
type textarea "x"
type textarea "solid ice on evaporator showing long harvest we ha"
type textarea "x"
type textarea "solid ice on evaporator showing long harvest we hav"
type textarea "x"
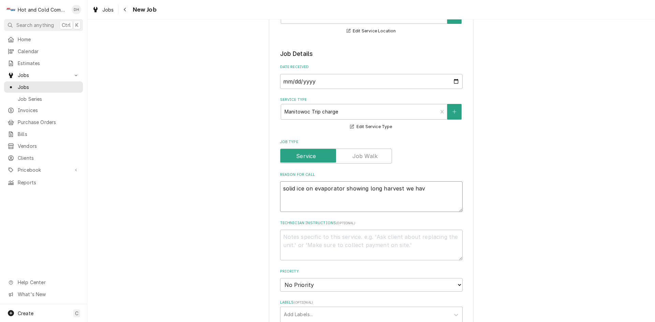
type textarea "solid ice on evaporator showing long harvest we have"
type textarea "x"
type textarea "solid ice on evaporator showing long harvest we have"
type textarea "x"
type textarea "solid ice on evaporator showing long harvest we have r"
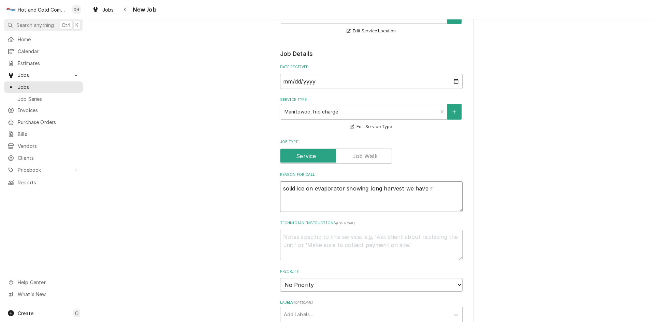
type textarea "x"
type textarea "solid ice on evaporator showing long harvest we have re"
type textarea "x"
type textarea "solid ice on evaporator showing long harvest we have rep"
type textarea "x"
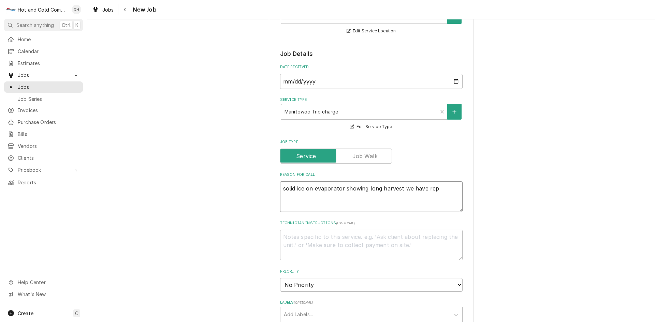
type textarea "solid ice on evaporator showing long harvest we have repa"
type textarea "x"
type textarea "solid ice on evaporator showing long harvest we have repai"
type textarea "x"
type textarea "solid ice on evaporator showing long harvest we have repair"
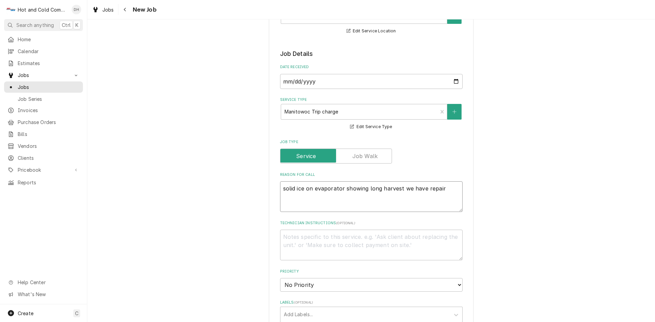
type textarea "x"
type textarea "solid ice on evaporator showing long harvest we have repaire"
type textarea "x"
type textarea "solid ice on evaporator showing long harvest we have repaired"
type textarea "x"
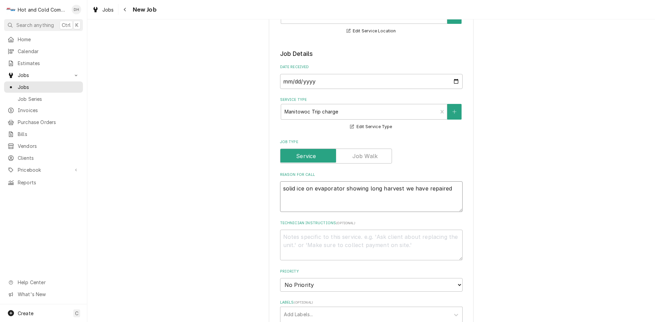
type textarea "solid ice on evaporator showing long harvest we have repaired"
type textarea "x"
type textarea "solid ice on evaporator showing long harvest we have repaired"
type textarea "x"
type textarea "solid ice on evaporator showing long harvest we have repaire"
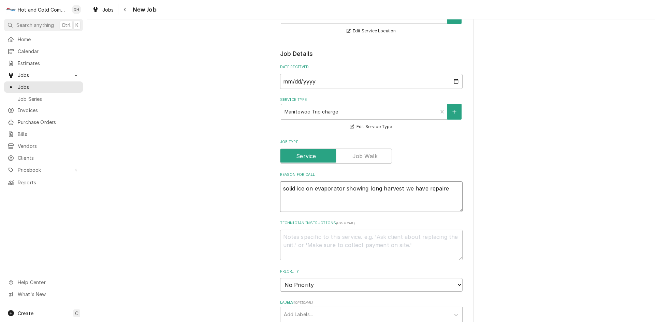
type textarea "x"
type textarea "solid ice on evaporator showing long harvest we have repair"
type textarea "x"
type textarea "solid ice on evaporator showing long harvest we have repai"
type textarea "x"
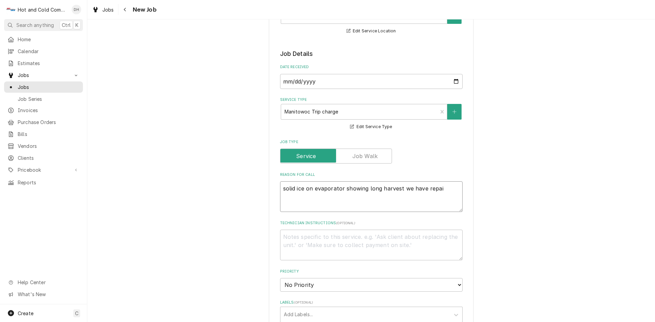
type textarea "solid ice on evaporator showing long harvest we have repa"
type textarea "x"
type textarea "solid ice on evaporator showing long harvest we have rep"
type textarea "x"
type textarea "solid ice on evaporator showing long harvest we have re"
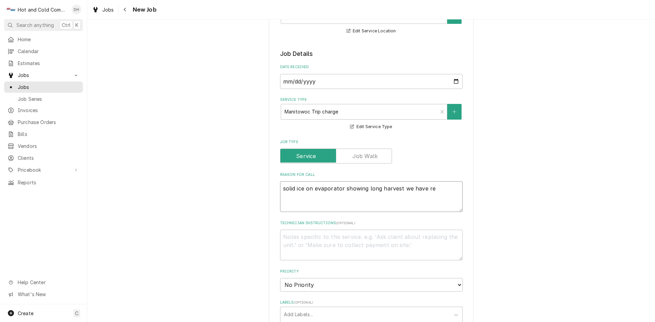
type textarea "x"
type textarea "solid ice on evaporator showing long harvest we have r"
type textarea "x"
type textarea "solid ice on evaporator showing long harvest we have"
type textarea "x"
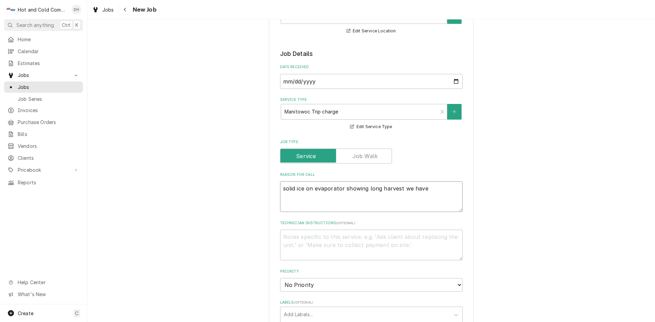
type textarea "solid ice on evaporator showing long harvest we have"
type textarea "x"
type textarea "solid ice on evaporator showing long harvest we hav"
type textarea "x"
type textarea "solid ice on evaporator showing long harvest we ha"
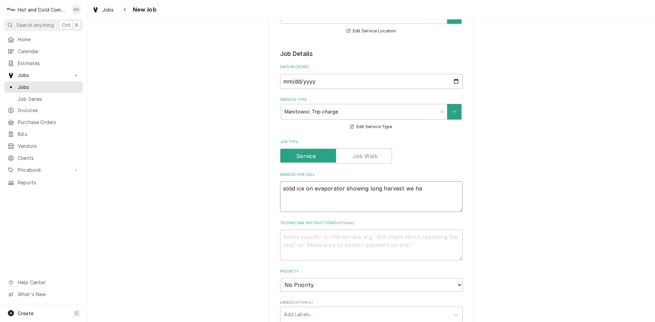
type textarea "x"
type textarea "solid ice on evaporator showing long harvest we h"
type textarea "x"
type textarea "solid ice on evaporator showing long harvest we"
type textarea "x"
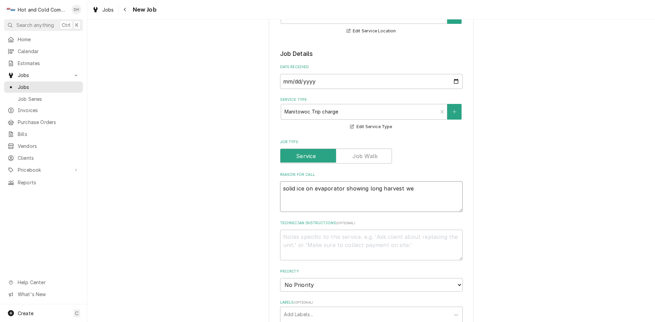
type textarea "solid ice on evaporator showing long harvest we"
type textarea "x"
type textarea "solid ice on evaporator showing long harvest w"
type textarea "x"
type textarea "solid ice on evaporator showing long harvest"
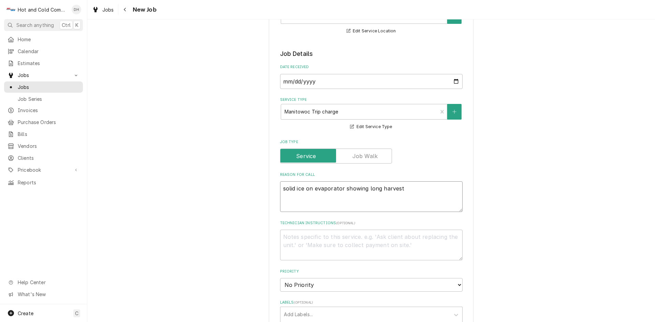
type textarea "x"
type textarea "solid ice on evaporator showing long harvest"
type textarea "x"
type textarea "solid ice on evaporator showing long harvest."
type textarea "x"
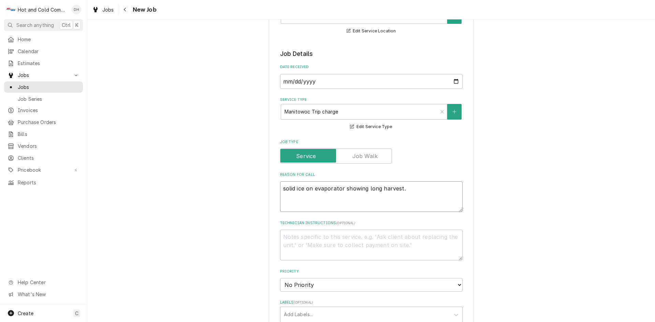
type textarea "solid ice on evaporator showing long harvest."
type textarea "x"
type textarea "W"
type textarea "x"
type textarea "We"
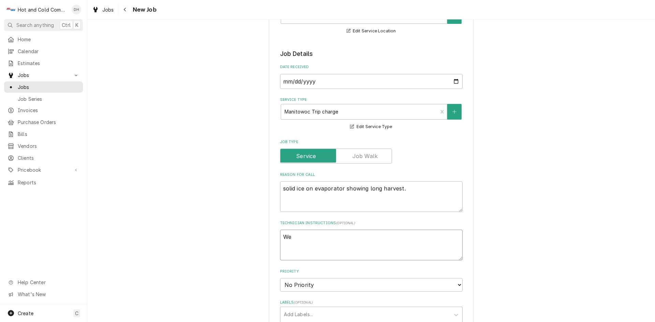
type textarea "x"
type textarea "W"
type textarea "x"
type textarea "W1"
type textarea "x"
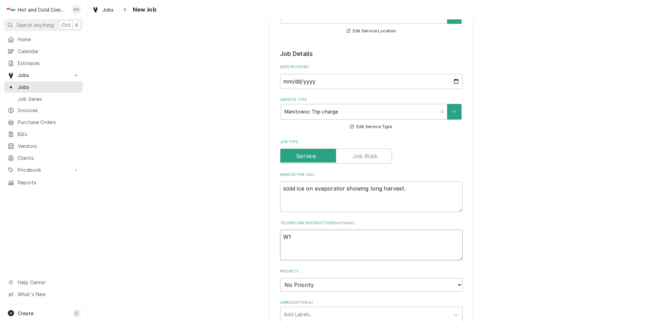
type textarea "W1s"
type textarea "x"
type textarea "W1st"
type textarea "x"
type textarea "W1st"
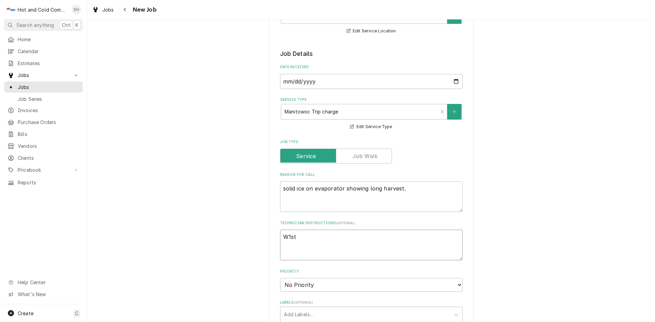
type textarea "x"
type textarea "W1st c"
type textarea "x"
type textarea "W1st ca"
type textarea "x"
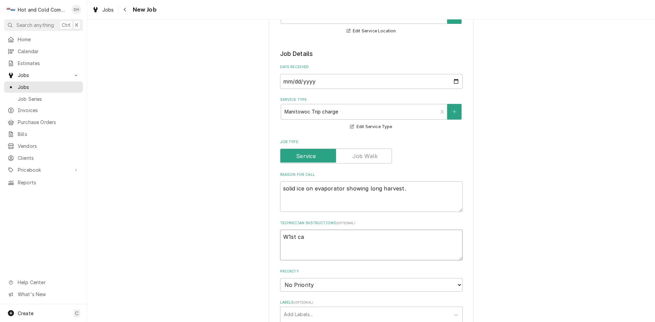
type textarea "W1st cal"
type textarea "x"
type textarea "W1st call"
type textarea "x"
type textarea "W1st call"
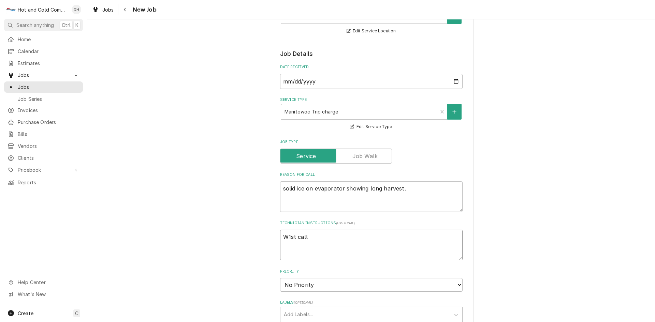
type textarea "x"
type textarea "W1st call f"
type textarea "x"
type textarea "W1st call fo"
type textarea "x"
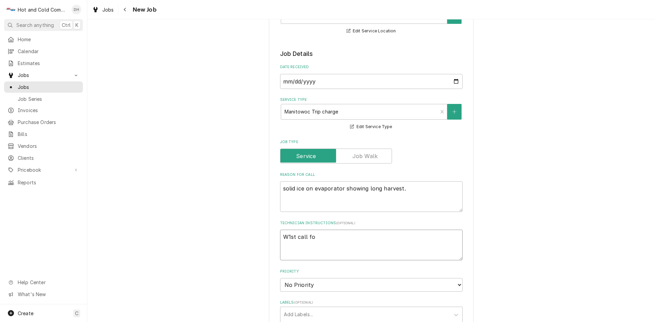
type textarea "W1st call fou"
type textarea "x"
type textarea "W1st call foun"
click at [285, 235] on textarea "W1st call found leak in refrigerant line repaired" at bounding box center [371, 245] width 182 height 31
click at [404, 237] on textarea "1st call found leak in refrigerant line repaired" at bounding box center [371, 245] width 182 height 31
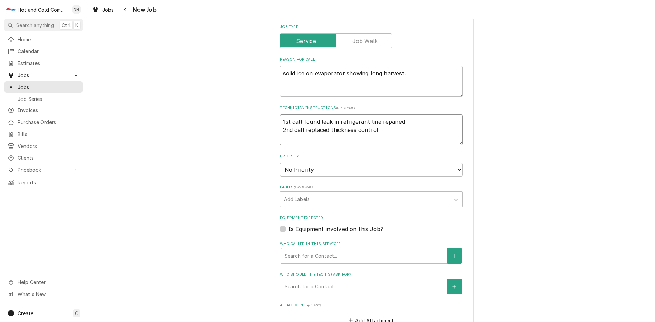
scroll to position [341, 0]
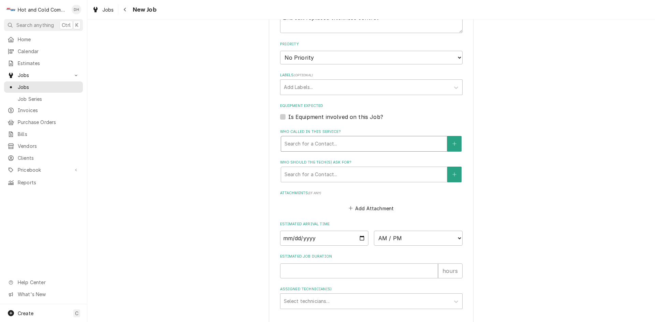
click at [337, 145] on div "Who called in this service?" at bounding box center [363, 144] width 159 height 12
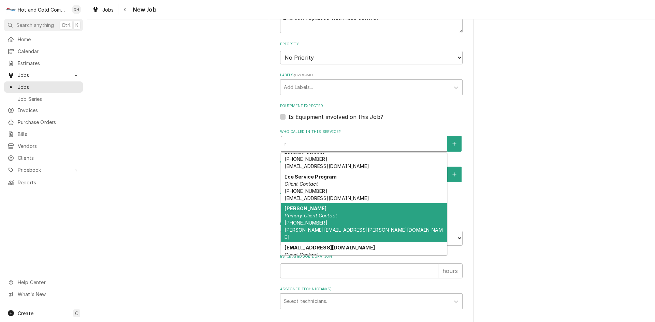
scroll to position [18, 0]
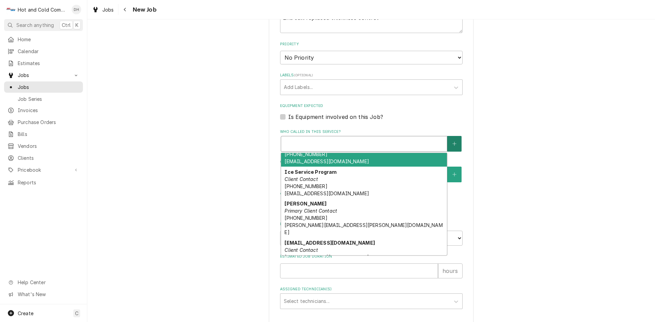
click at [453, 140] on button "Who called in this service?" at bounding box center [454, 144] width 14 height 16
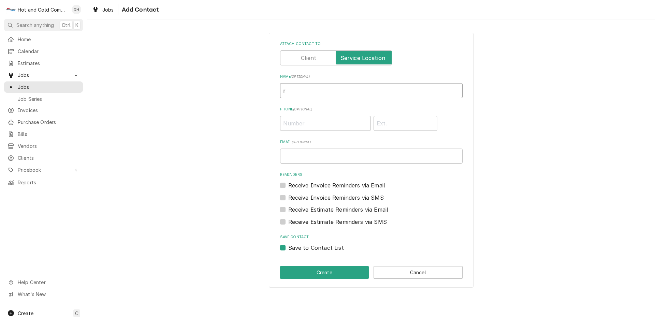
click at [300, 92] on input "r" at bounding box center [371, 90] width 182 height 15
click at [298, 129] on input "Phone ( optional )" at bounding box center [325, 123] width 91 height 15
click at [339, 275] on button "Create" at bounding box center [324, 272] width 89 height 13
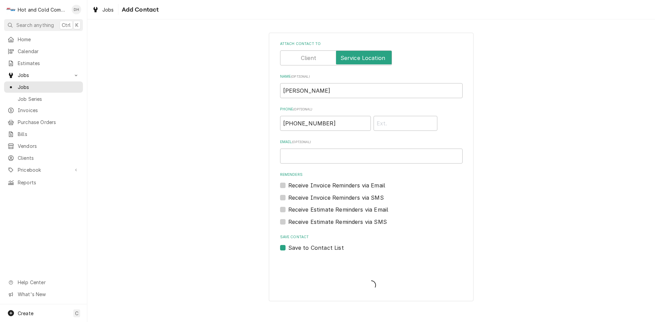
scroll to position [341, 0]
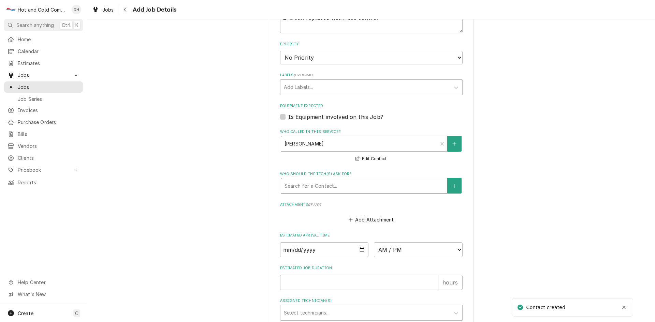
click at [317, 186] on div "Who should the tech(s) ask for?" at bounding box center [363, 186] width 159 height 12
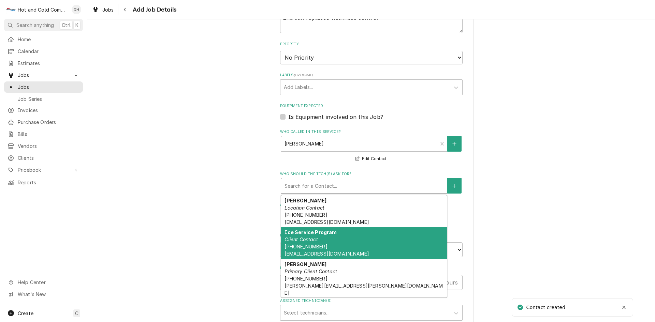
scroll to position [43, 0]
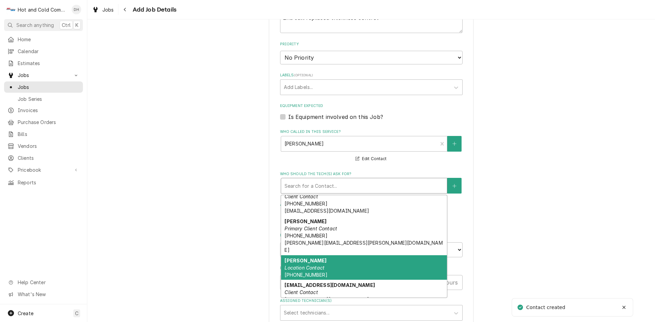
drag, startPoint x: 322, startPoint y: 260, endPoint x: 361, endPoint y: 252, distance: 39.0
click at [324, 261] on div "Richard Location Contact (404) 312-6860" at bounding box center [364, 267] width 166 height 25
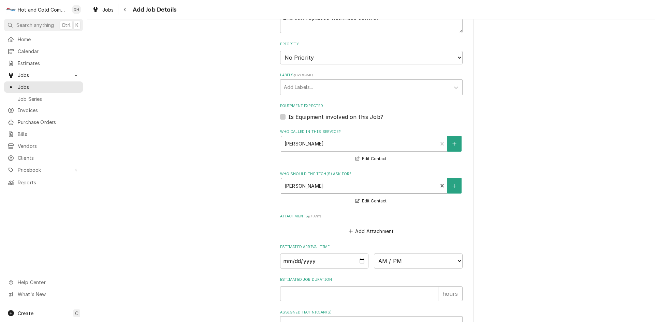
scroll to position [410, 0]
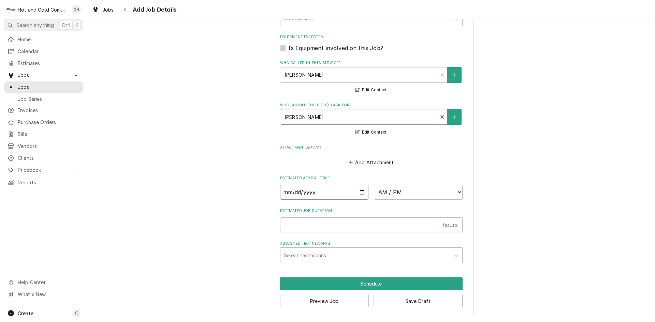
click at [360, 193] on input "Date" at bounding box center [324, 192] width 89 height 15
click at [458, 192] on select "AM / PM 6:00 AM 6:15 AM 6:30 AM 6:45 AM 7:00 AM 7:15 AM 7:30 AM 7:45 AM 8:00 AM…" at bounding box center [418, 192] width 89 height 15
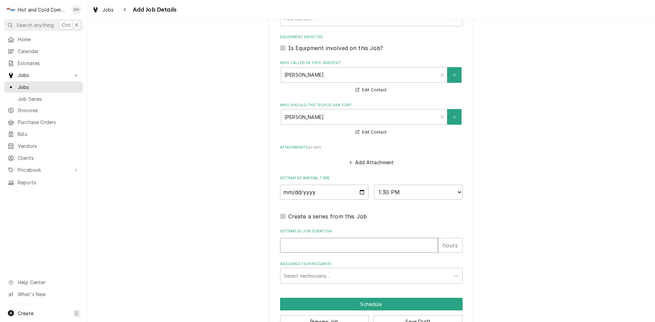
click at [287, 246] on input "Estimated Job Duration" at bounding box center [359, 245] width 158 height 15
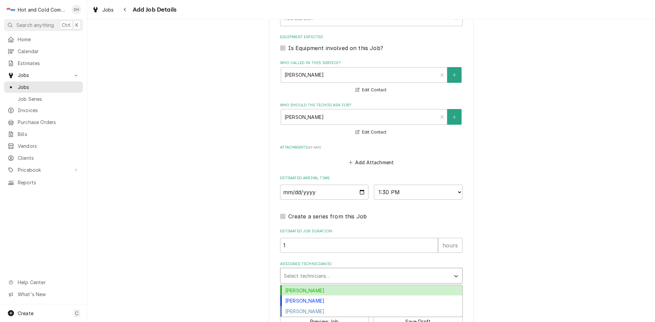
click at [329, 273] on div "Assigned Technician(s)" at bounding box center [365, 276] width 163 height 12
click at [312, 289] on div "Daryl Harris" at bounding box center [371, 290] width 182 height 11
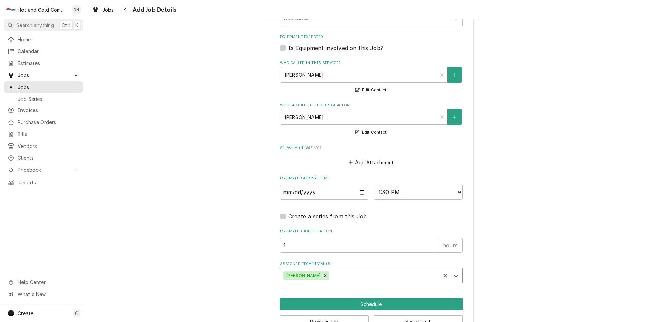
click at [368, 272] on div "Assigned Technician(s)" at bounding box center [384, 276] width 106 height 12
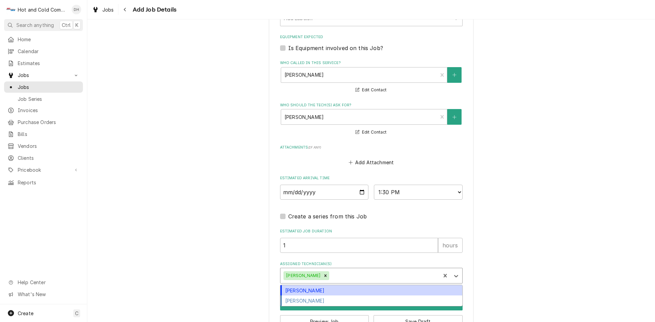
drag, startPoint x: 325, startPoint y: 291, endPoint x: 349, endPoint y: 290, distance: 24.2
click at [325, 291] on div "David Harris" at bounding box center [371, 290] width 182 height 11
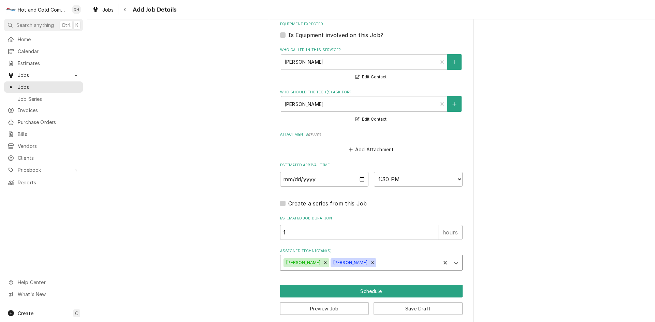
scroll to position [430, 0]
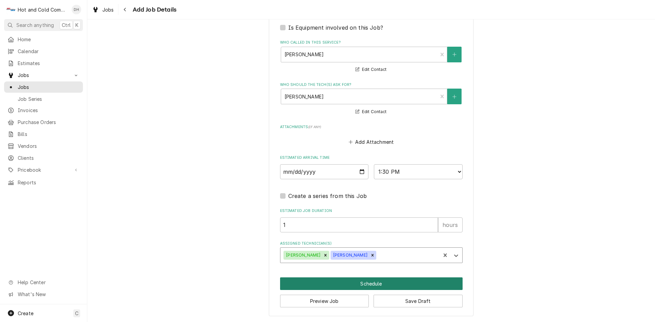
click at [368, 285] on button "Schedule" at bounding box center [371, 284] width 182 height 13
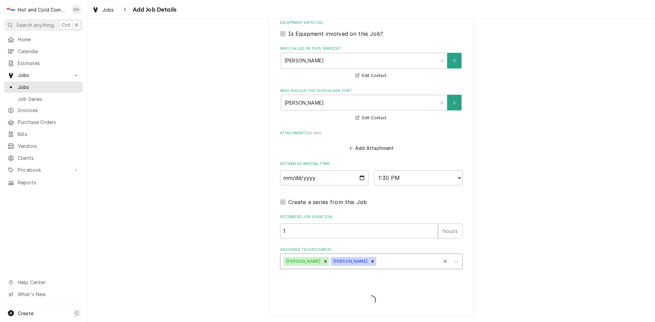
scroll to position [424, 0]
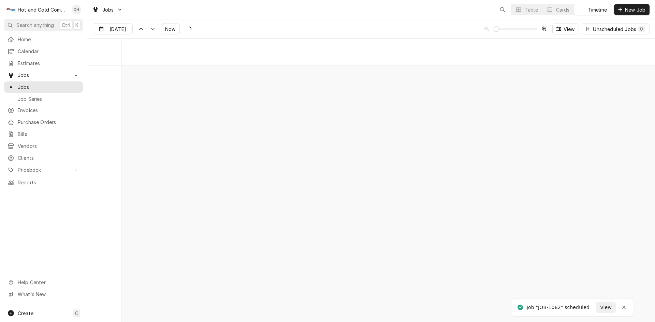
scroll to position [5342, 0]
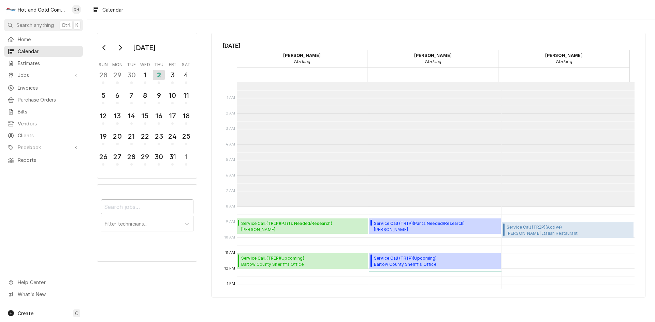
scroll to position [125, 0]
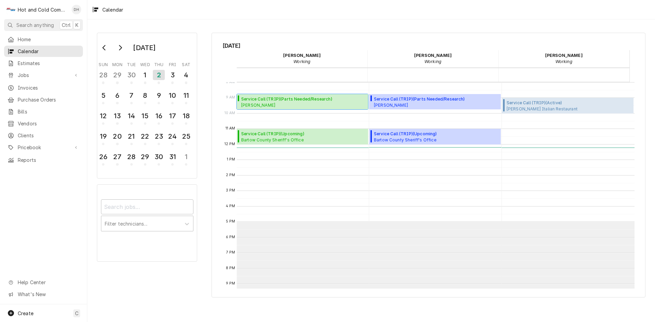
click at [281, 98] on span "Service Call (TRIP) ( Parts Needed/Research )" at bounding box center [297, 99] width 113 height 6
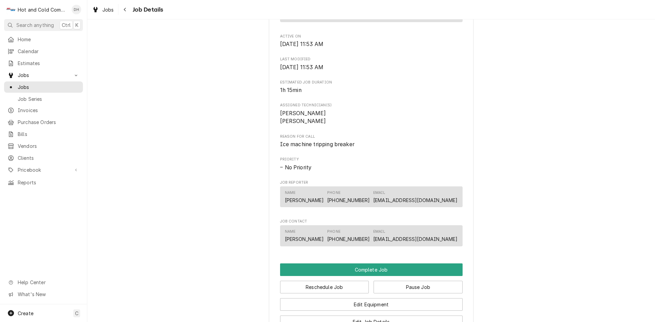
scroll to position [341, 0]
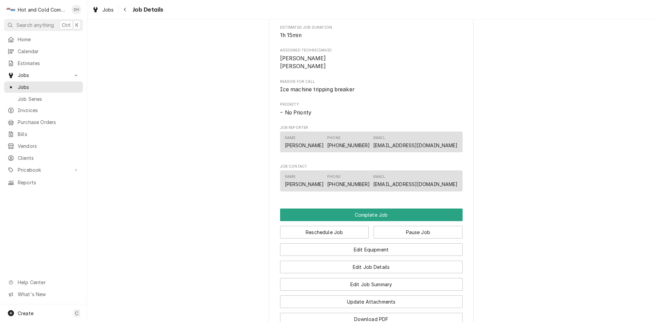
scroll to position [455, 0]
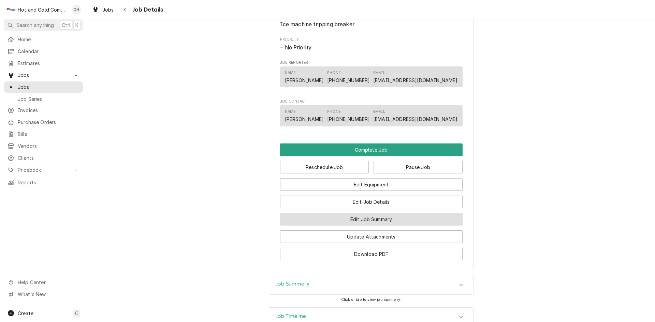
drag, startPoint x: 410, startPoint y: 227, endPoint x: 485, endPoint y: 218, distance: 75.9
click at [410, 226] on button "Edit Job Summary" at bounding box center [371, 219] width 182 height 13
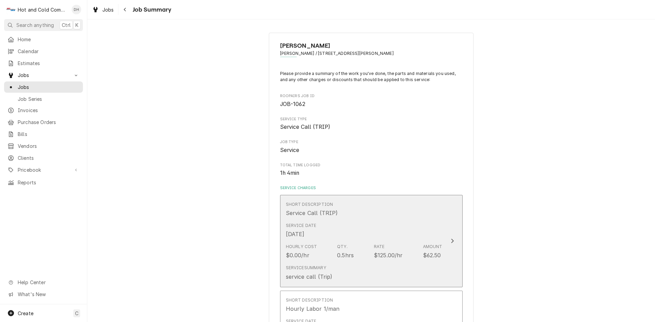
scroll to position [114, 0]
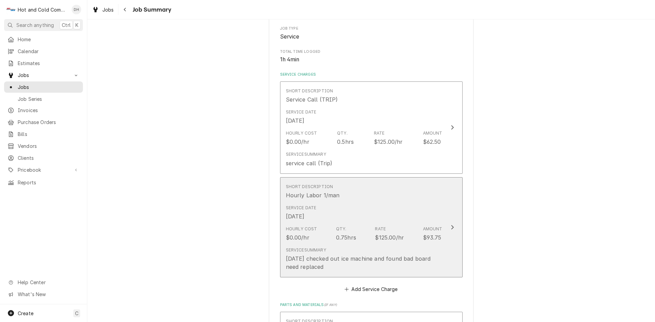
click at [421, 207] on div "Service Date [DATE]" at bounding box center [364, 212] width 157 height 21
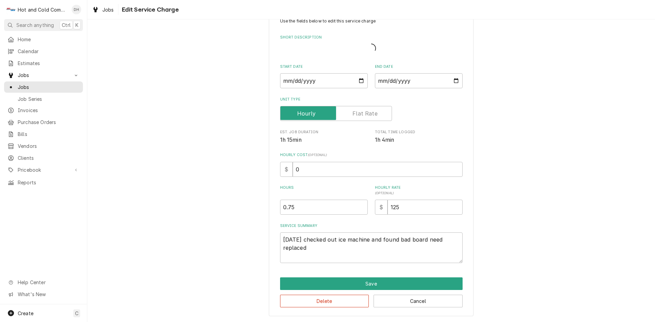
type textarea "x"
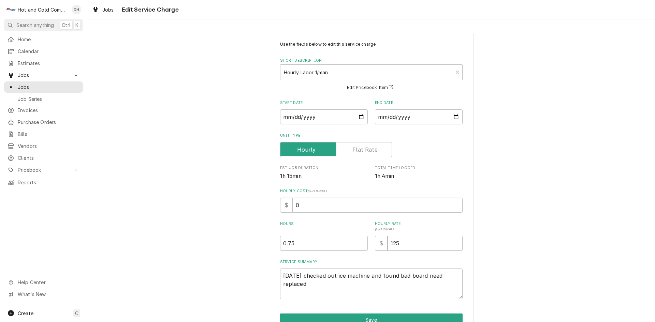
scroll to position [36, 0]
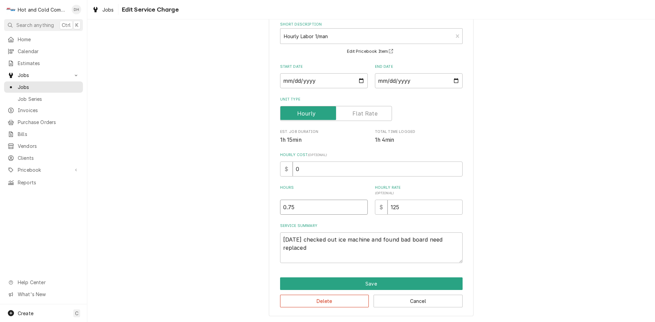
click at [280, 206] on input "0.75" at bounding box center [324, 207] width 88 height 15
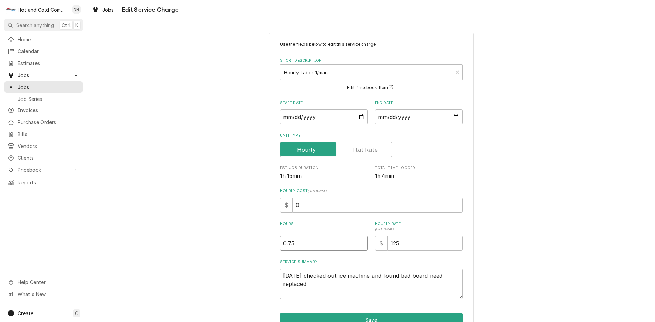
click at [316, 241] on input "0.75" at bounding box center [324, 243] width 88 height 15
type textarea "x"
type input "0.7"
type textarea "x"
type input "0"
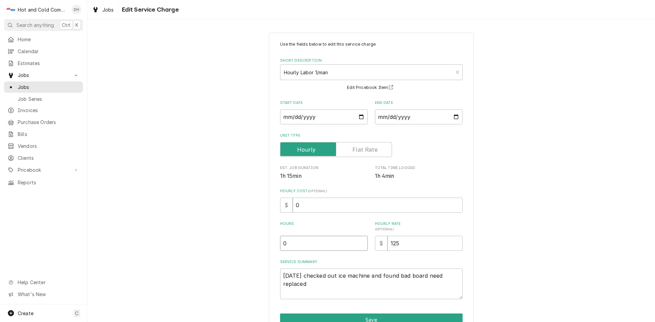
type textarea "x"
type input ".7"
type textarea "x"
type input ".75"
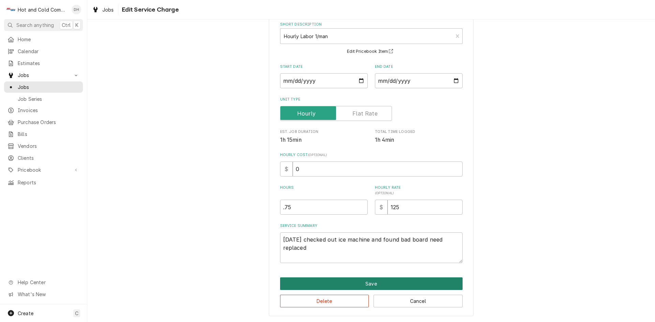
click at [383, 283] on button "Save" at bounding box center [371, 284] width 182 height 13
type textarea "x"
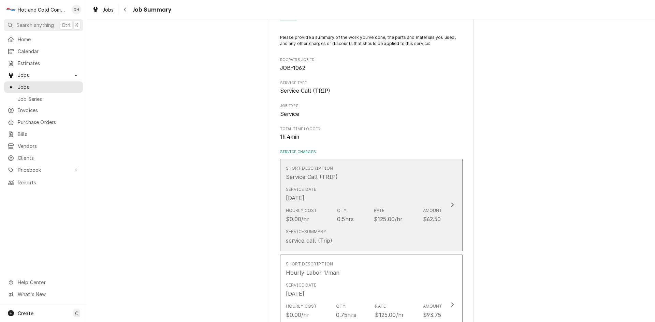
scroll to position [114, 0]
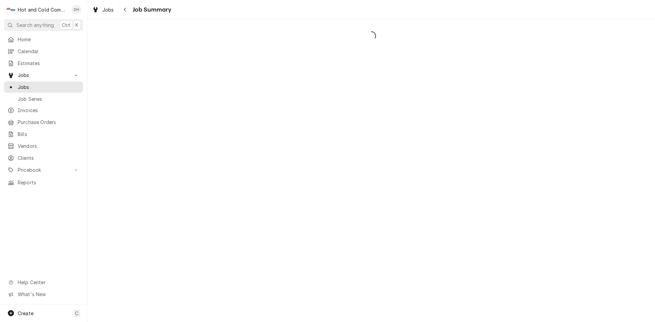
scroll to position [114, 0]
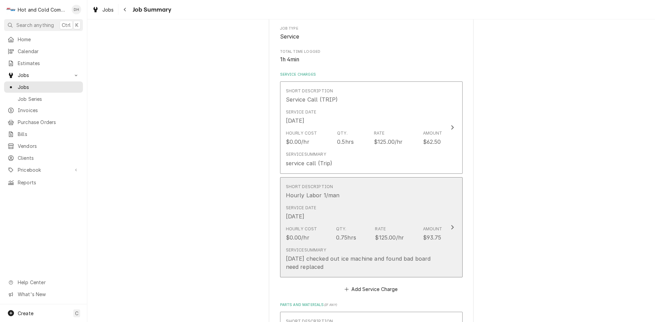
click at [426, 197] on div "Short Description Hourly Labor 1/man" at bounding box center [364, 191] width 157 height 21
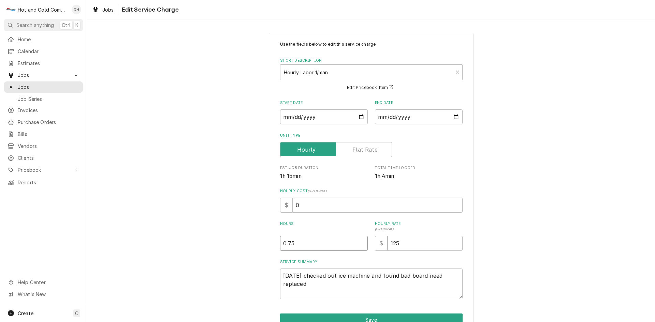
click at [309, 244] on input "0.75" at bounding box center [324, 243] width 88 height 15
type textarea "x"
type input "0.7"
type textarea "x"
type input "0"
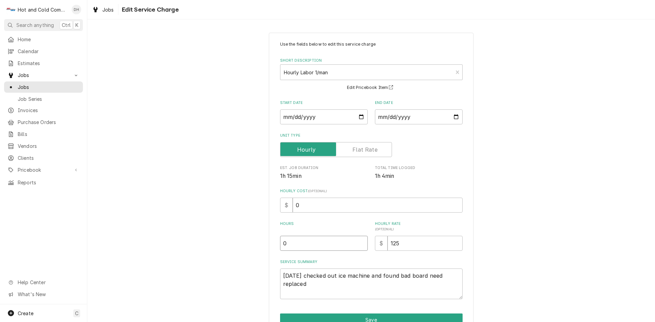
type textarea "x"
type input "1"
type textarea "x"
type input "1.2"
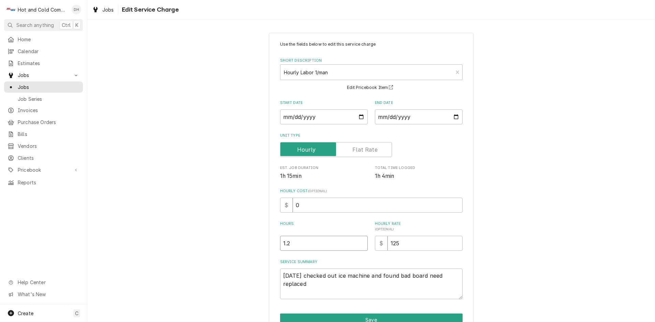
type textarea "x"
type input "1.25"
type textarea "x"
type input "1.2"
type textarea "x"
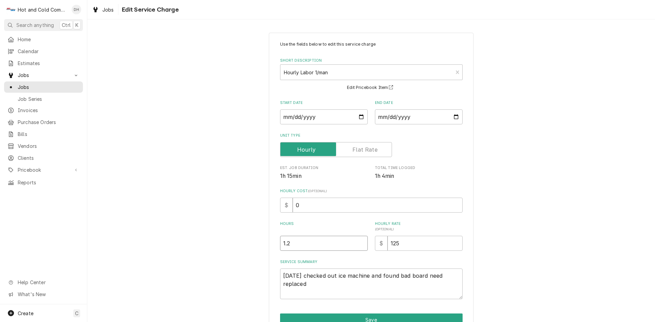
type input "1"
type textarea "x"
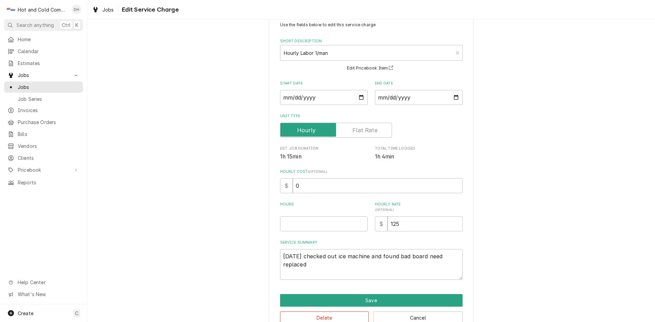
scroll to position [36, 0]
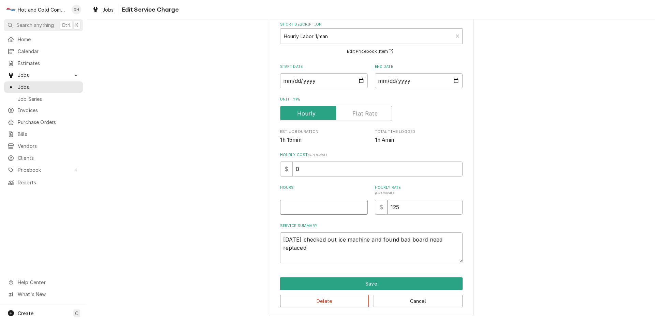
drag, startPoint x: 299, startPoint y: 205, endPoint x: 304, endPoint y: 213, distance: 9.1
click at [299, 206] on input "Hours" at bounding box center [324, 207] width 88 height 15
type textarea "x"
type input ".7"
type textarea "x"
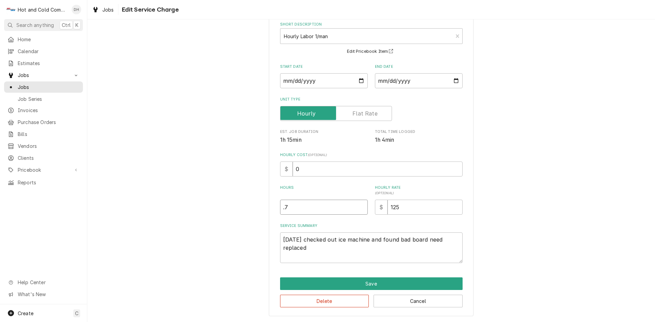
type input ".75"
type textarea "x"
type input ".7"
type textarea "x"
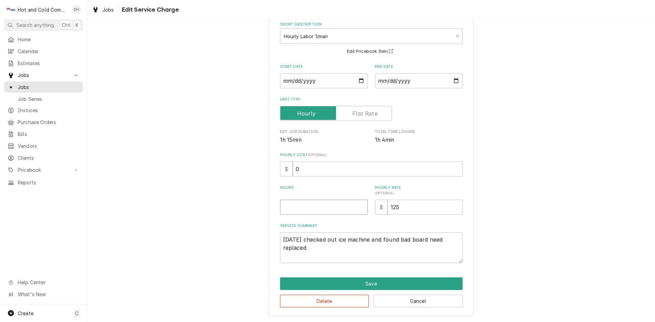
type input "2"
type textarea "x"
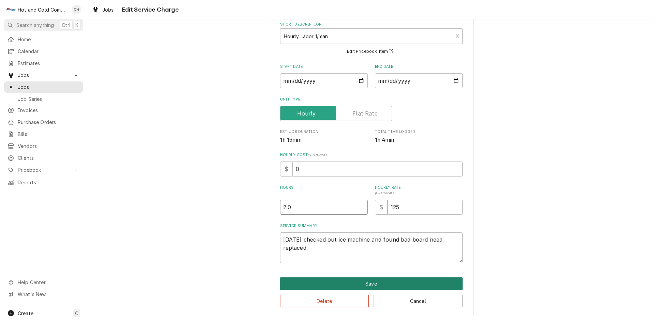
type input "2.0"
click at [395, 286] on button "Save" at bounding box center [371, 284] width 182 height 13
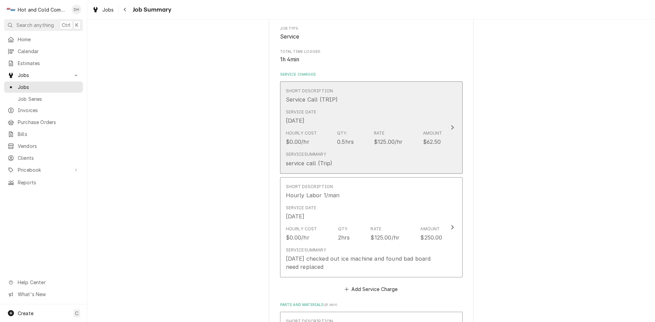
click at [427, 116] on div "Service Date Oct 2, 2025" at bounding box center [364, 116] width 157 height 21
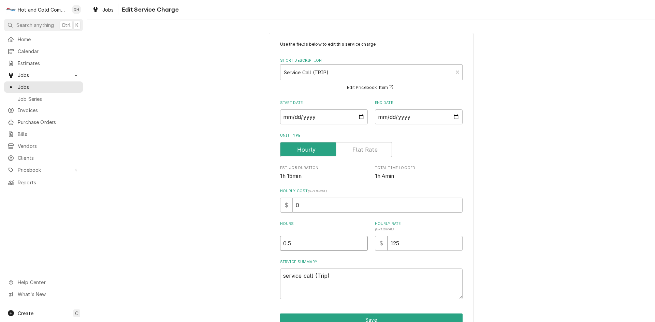
click at [311, 244] on input "0.5" at bounding box center [324, 243] width 88 height 15
type textarea "x"
type input "0"
type textarea "x"
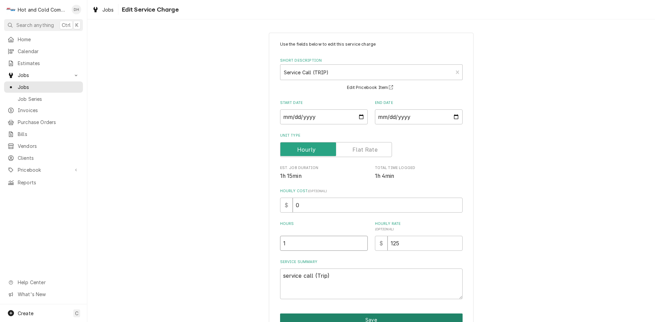
type input "1"
click at [389, 318] on button "Save" at bounding box center [371, 320] width 182 height 13
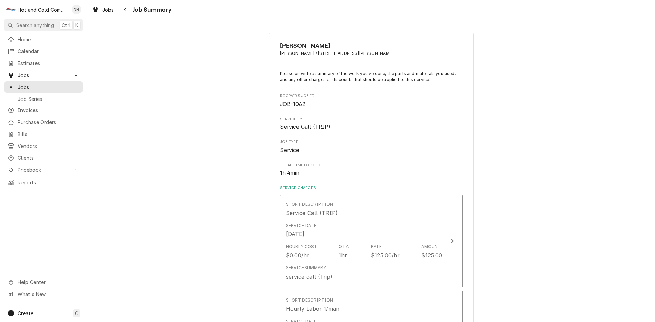
scroll to position [114, 0]
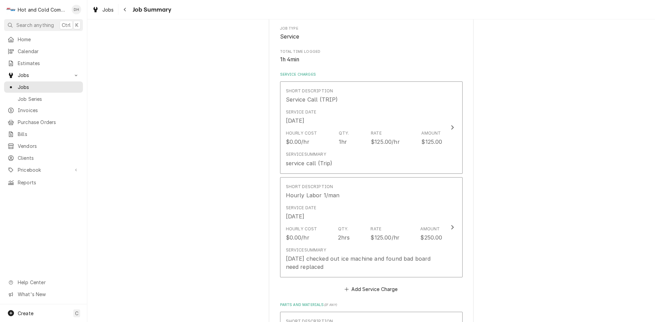
click at [503, 201] on div "John Lewis John Lewis / 1626 Copperleaf Ct, Kennesaw, GA 30152 Please provide a…" at bounding box center [371, 259] width 568 height 692
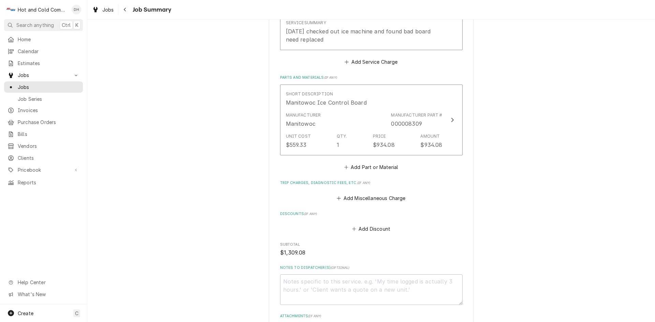
scroll to position [429, 0]
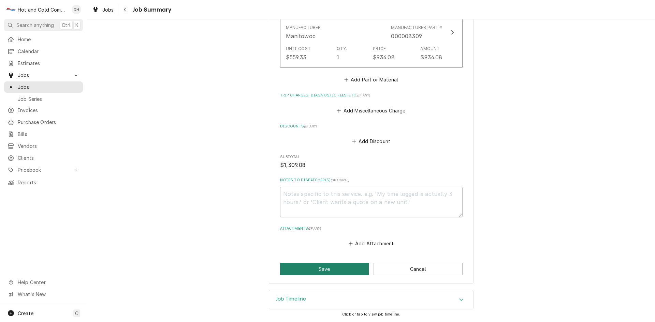
click at [315, 269] on button "Save" at bounding box center [324, 269] width 89 height 13
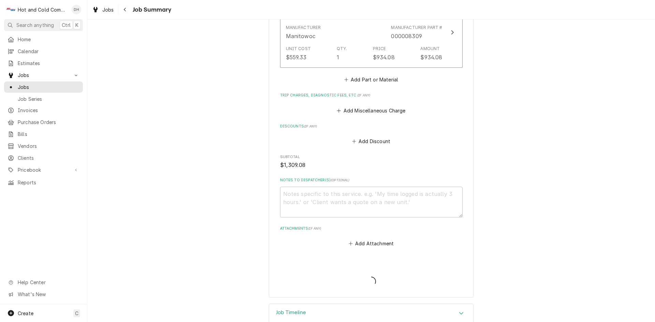
type textarea "x"
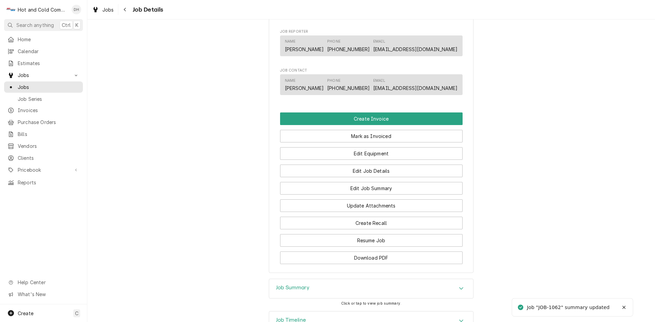
scroll to position [326, 0]
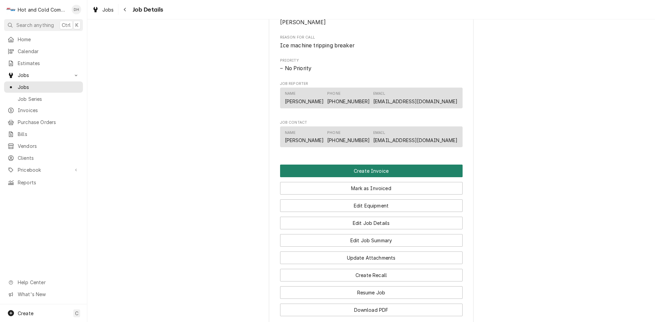
click at [362, 177] on button "Create Invoice" at bounding box center [371, 171] width 182 height 13
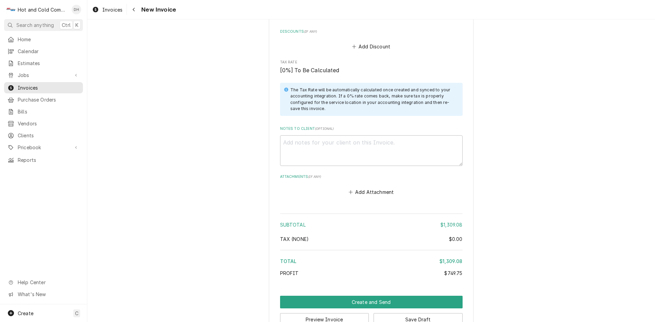
scroll to position [837, 0]
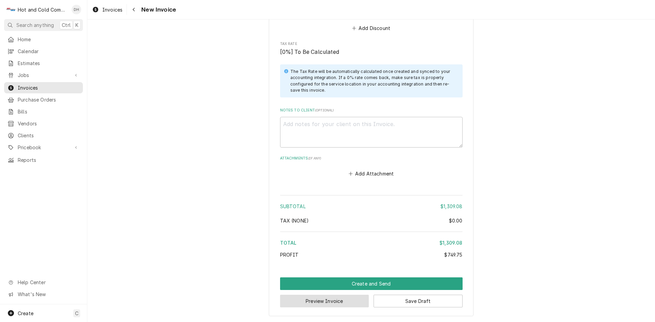
click at [311, 301] on button "Preview Invoice" at bounding box center [324, 301] width 89 height 13
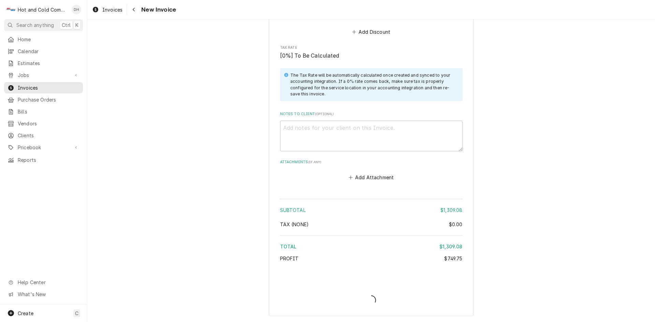
type textarea "x"
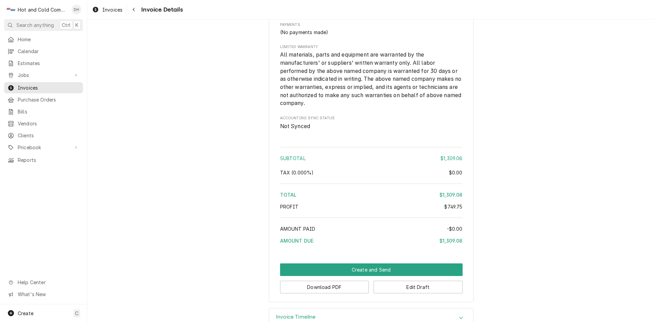
scroll to position [787, 0]
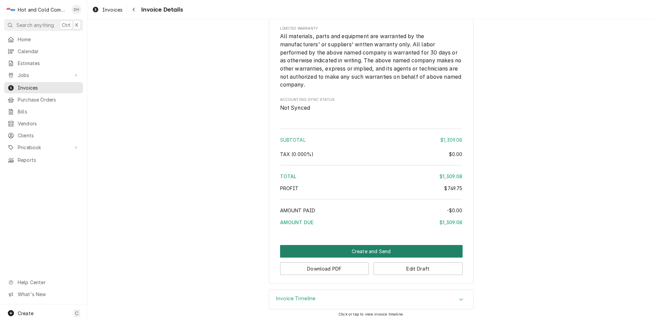
drag, startPoint x: 370, startPoint y: 249, endPoint x: 377, endPoint y: 246, distance: 7.8
click at [370, 249] on button "Create and Send" at bounding box center [371, 251] width 182 height 13
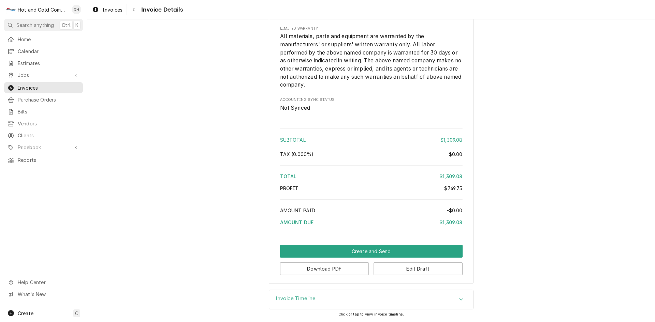
scroll to position [783, 0]
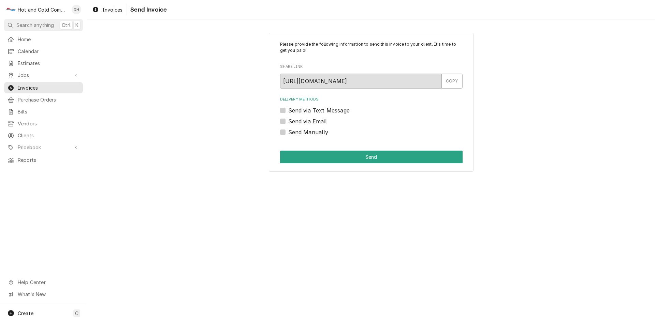
click at [288, 121] on label "Send via Email" at bounding box center [307, 121] width 39 height 8
click at [288, 121] on input "Send via Email" at bounding box center [379, 124] width 182 height 15
checkbox input "true"
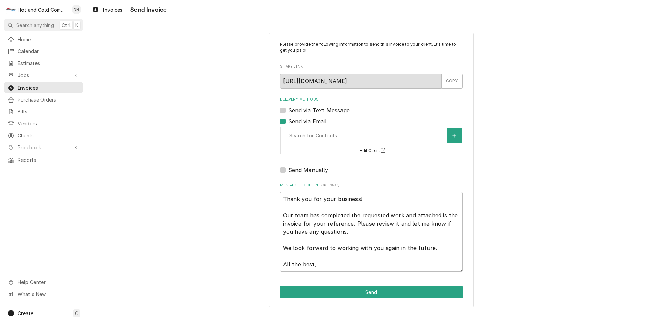
click at [331, 136] on div "Delivery Methods" at bounding box center [366, 136] width 154 height 12
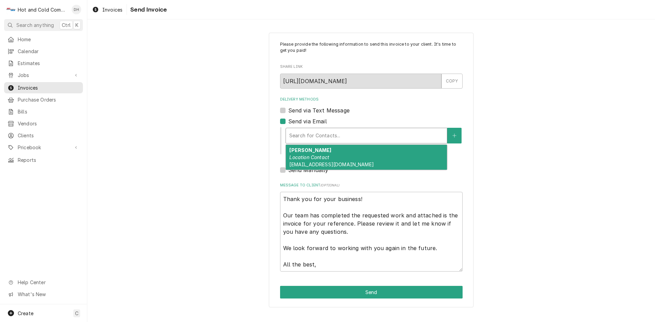
click at [359, 165] on div "[PERSON_NAME] Location Contact [EMAIL_ADDRESS][DOMAIN_NAME]" at bounding box center [366, 157] width 161 height 25
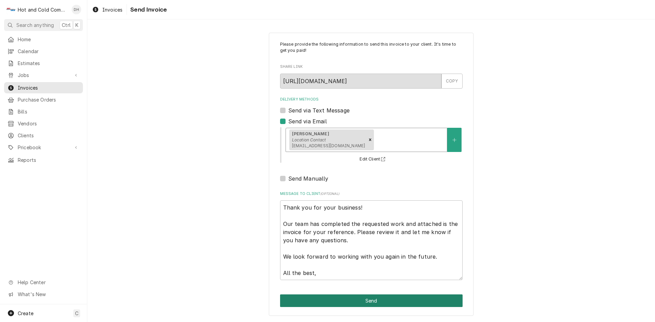
click at [355, 301] on button "Send" at bounding box center [371, 301] width 182 height 13
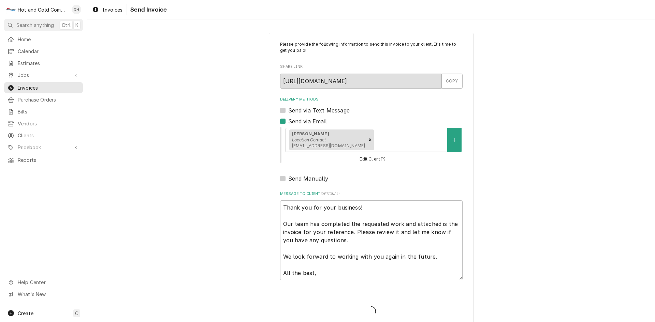
type textarea "x"
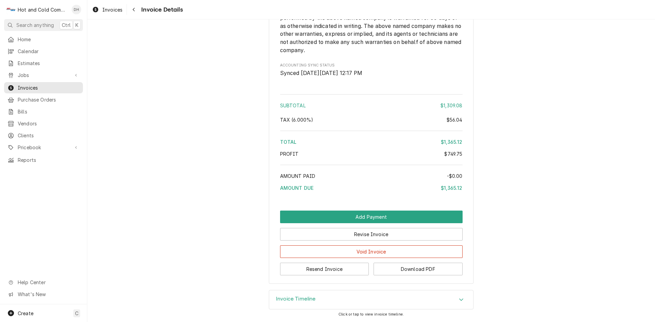
scroll to position [845, 0]
click at [427, 271] on button "Download PDF" at bounding box center [418, 269] width 89 height 13
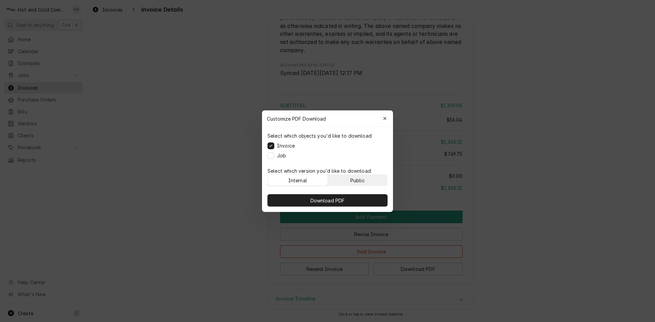
click at [368, 182] on button "Public" at bounding box center [358, 180] width 60 height 11
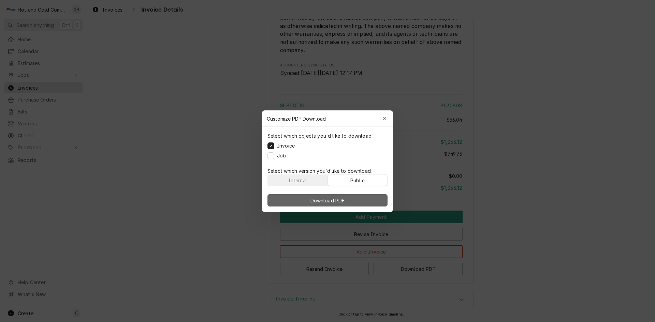
click at [360, 199] on button "Download PDF" at bounding box center [327, 200] width 120 height 12
